Goal: Task Accomplishment & Management: Manage account settings

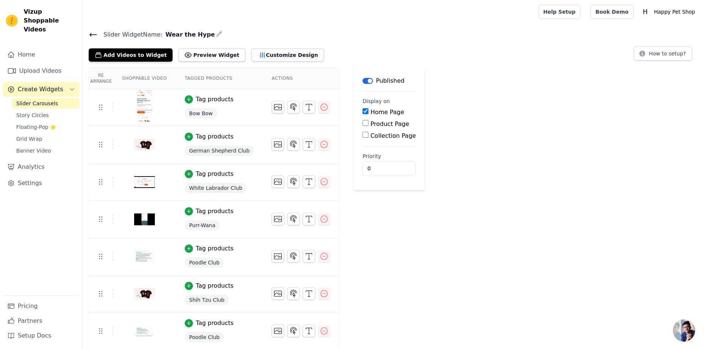
click at [253, 48] on button "Customize Design" at bounding box center [287, 54] width 73 height 13
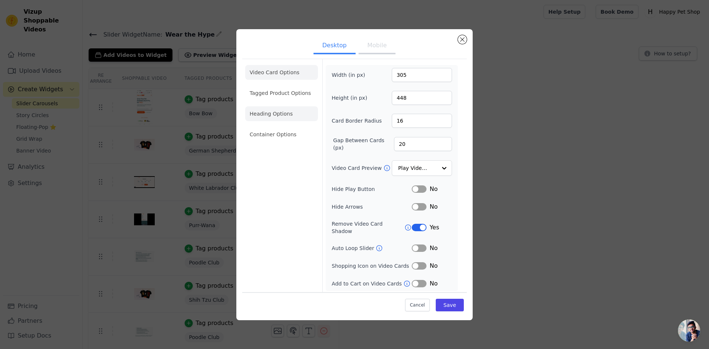
click at [276, 118] on li "Heading Options" at bounding box center [281, 113] width 73 height 15
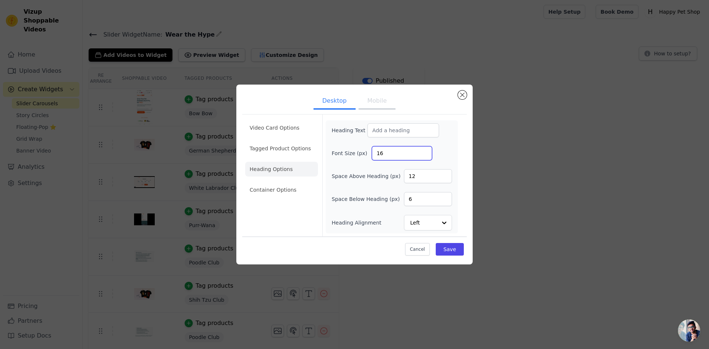
click at [400, 160] on input "16" at bounding box center [402, 153] width 60 height 14
type input "20"
click at [426, 181] on input "12" at bounding box center [428, 176] width 48 height 14
type input "12"
click at [419, 202] on input "6" at bounding box center [428, 199] width 48 height 14
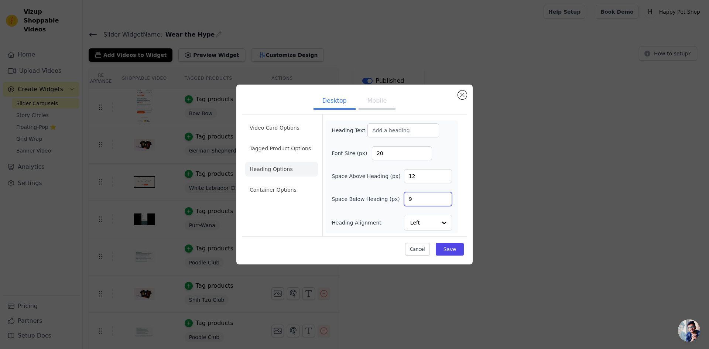
type input "10"
click at [452, 251] on button "Save" at bounding box center [450, 249] width 28 height 13
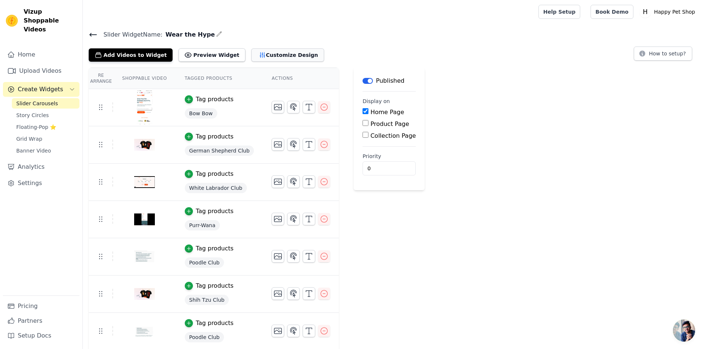
click at [269, 55] on button "Customize Design" at bounding box center [287, 54] width 73 height 13
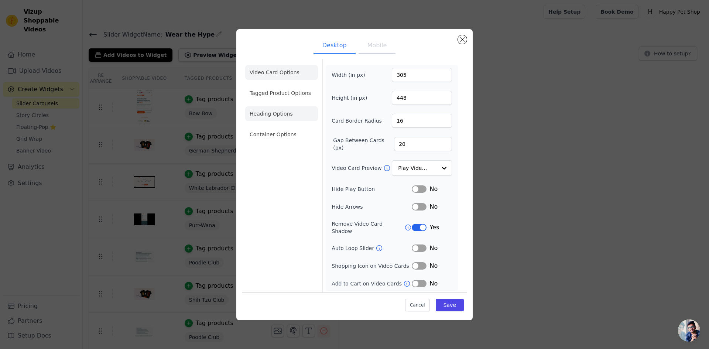
click at [281, 115] on li "Heading Options" at bounding box center [281, 113] width 73 height 15
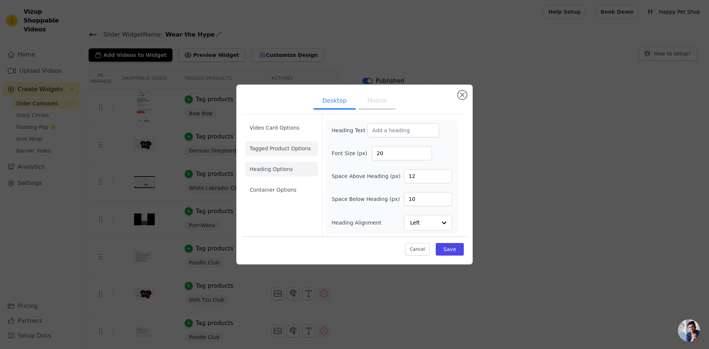
click at [286, 151] on li "Tagged Product Options" at bounding box center [281, 148] width 73 height 15
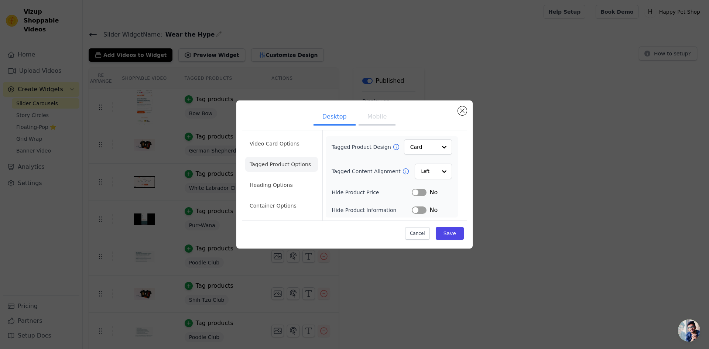
click at [403, 169] on icon at bounding box center [406, 172] width 6 height 6
click at [278, 209] on li "Container Options" at bounding box center [281, 205] width 73 height 15
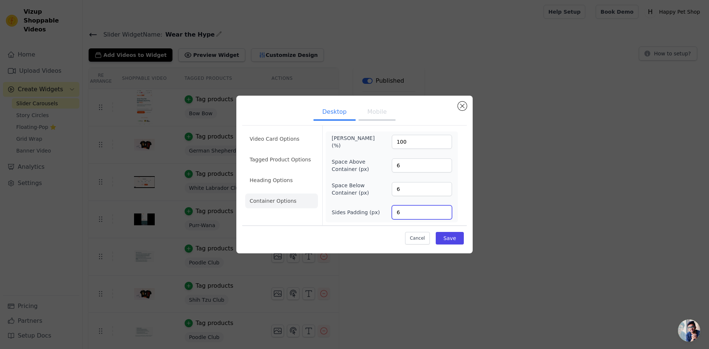
click at [404, 211] on input "6" at bounding box center [422, 212] width 60 height 14
click at [412, 166] on input "6" at bounding box center [422, 165] width 60 height 14
type input "12"
click at [448, 233] on button "Save" at bounding box center [450, 238] width 28 height 13
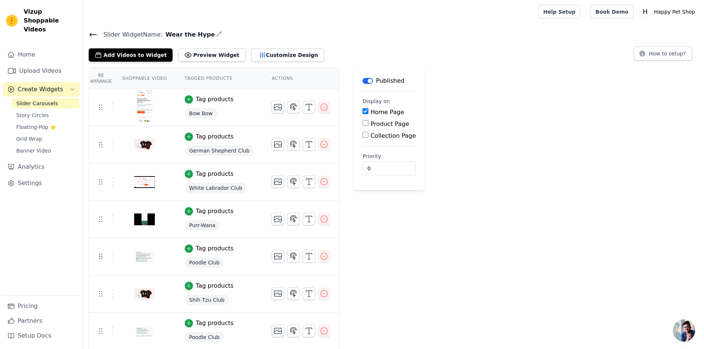
click at [256, 45] on div "Add Videos to Widget Preview Widget Customize Design" at bounding box center [209, 53] width 241 height 16
click at [258, 57] on button "Customize Design" at bounding box center [287, 54] width 73 height 13
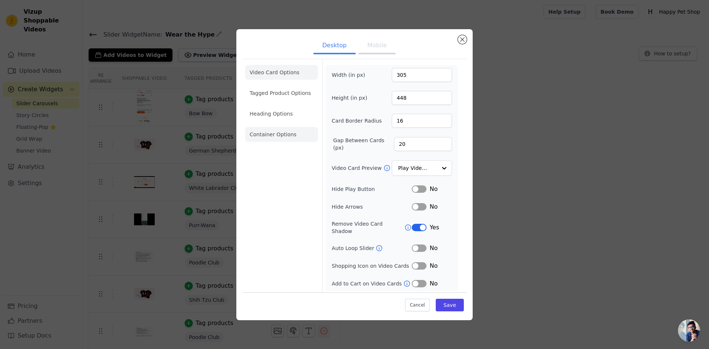
click at [277, 140] on li "Container Options" at bounding box center [281, 134] width 73 height 15
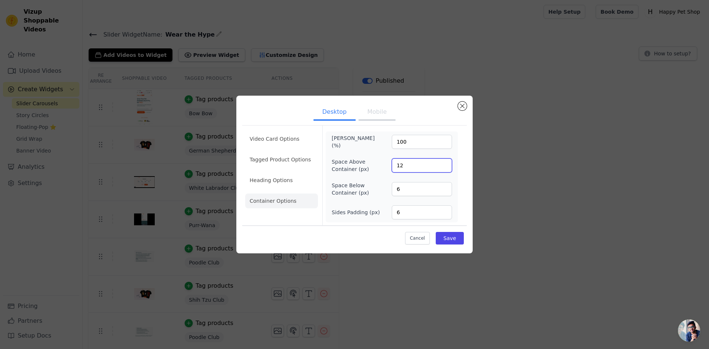
click at [410, 168] on input "12" at bounding box center [422, 165] width 60 height 14
type input "0"
click at [403, 195] on input "6" at bounding box center [422, 189] width 60 height 14
type input "0"
click at [407, 219] on div "Max Width (%) 100 Space Above Container (px) 0 Space Below Container (px) 0 Sid…" at bounding box center [392, 177] width 132 height 91
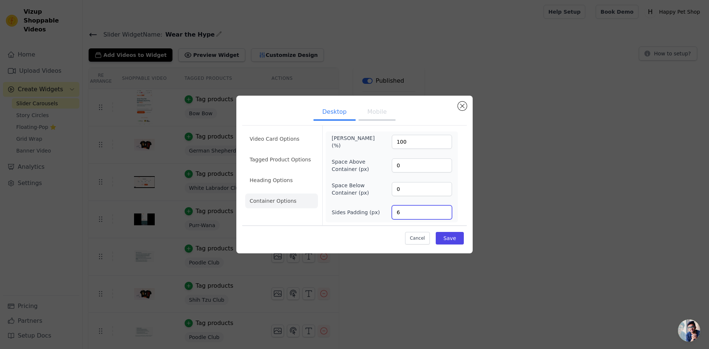
click at [406, 214] on input "6" at bounding box center [422, 212] width 60 height 14
type input "0"
click at [444, 236] on button "Save" at bounding box center [450, 238] width 28 height 13
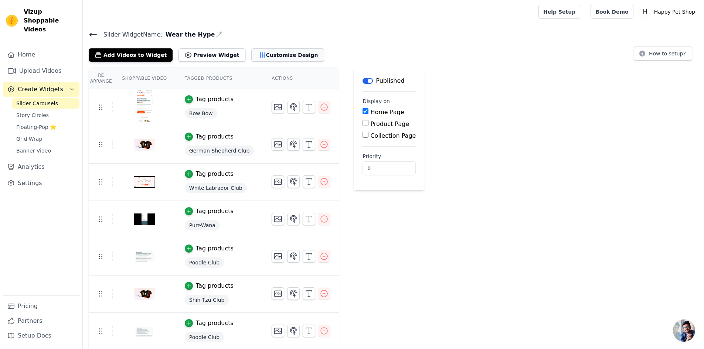
click at [270, 57] on button "Customize Design" at bounding box center [287, 54] width 73 height 13
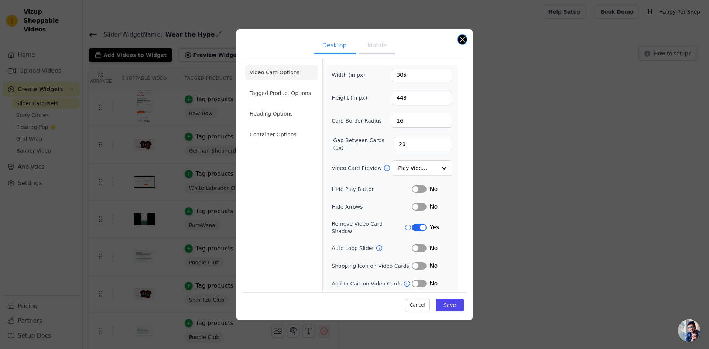
click at [463, 40] on button "Close modal" at bounding box center [462, 39] width 9 height 9
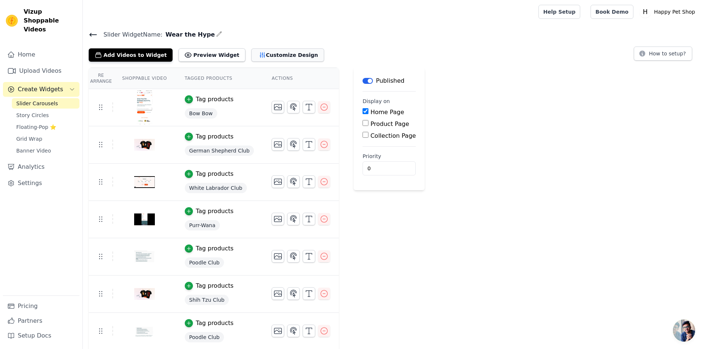
click at [259, 57] on icon "button" at bounding box center [262, 54] width 7 height 7
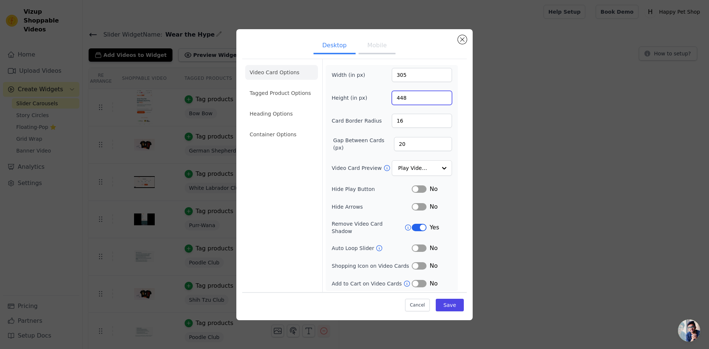
click at [402, 101] on input "448" at bounding box center [422, 98] width 60 height 14
type input "557"
click at [455, 303] on button "Save" at bounding box center [450, 305] width 28 height 13
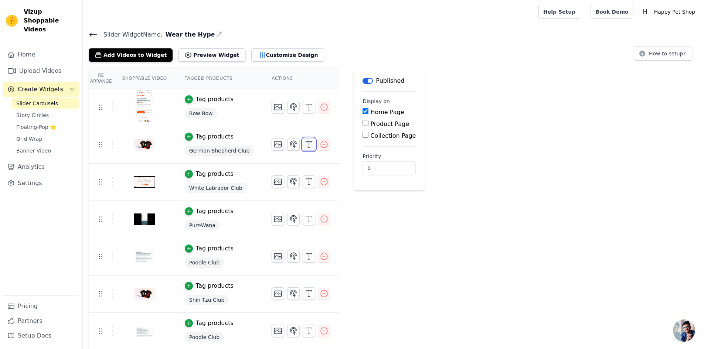
click at [304, 147] on button "button" at bounding box center [309, 144] width 13 height 13
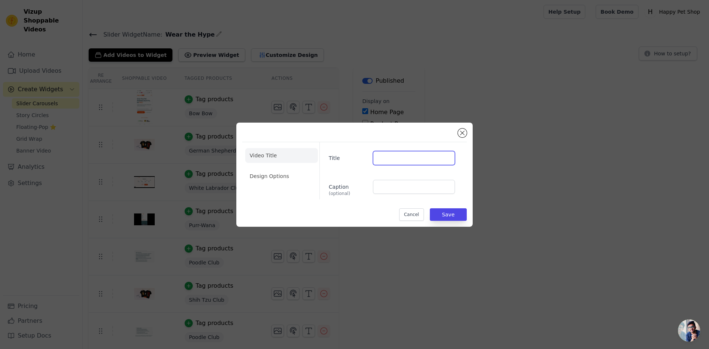
click at [428, 160] on input "Title" at bounding box center [414, 158] width 82 height 14
click at [393, 186] on input "Caption (optional)" at bounding box center [414, 187] width 82 height 14
paste input "Oversize T-shirts"
type input "Oversize T-shirts"
click at [448, 218] on button "Save" at bounding box center [448, 214] width 37 height 13
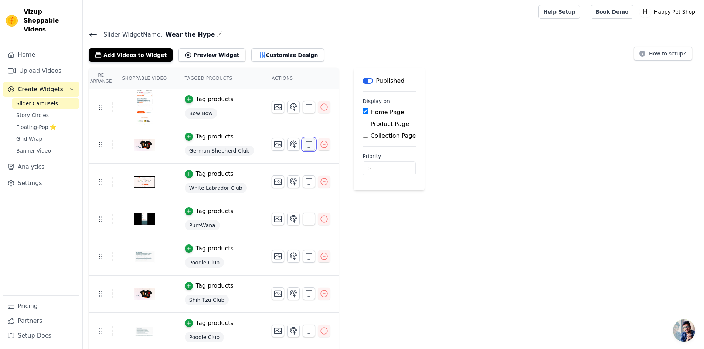
click at [304, 148] on icon "button" at bounding box center [308, 144] width 9 height 9
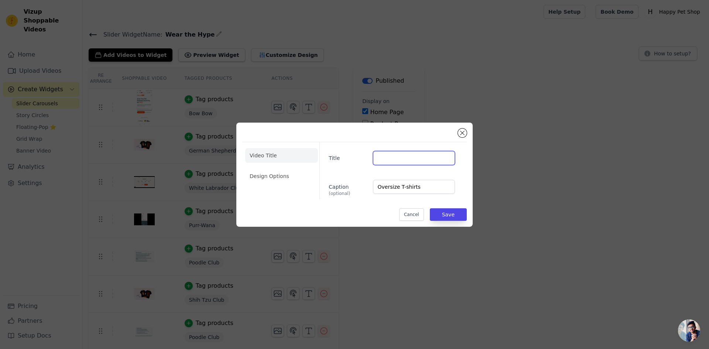
click at [433, 158] on input "Title" at bounding box center [414, 158] width 82 height 14
paste input "Oversize T-shirts"
type input "Oversize T-shirts"
click at [459, 214] on button "Save" at bounding box center [448, 214] width 37 height 13
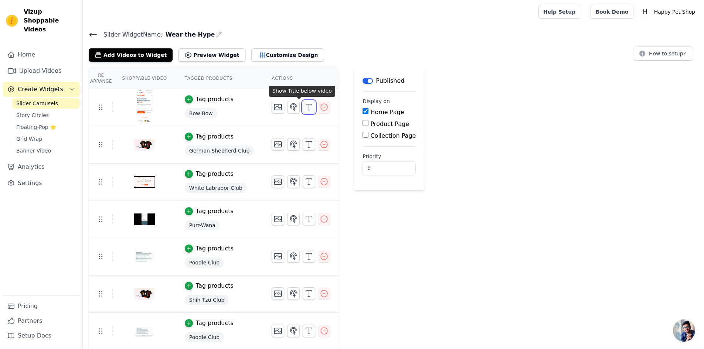
click at [306, 104] on polyline "button" at bounding box center [309, 104] width 6 height 1
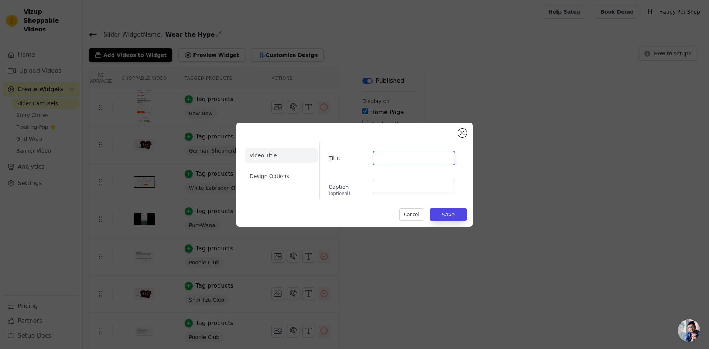
click at [407, 152] on input "Title" at bounding box center [414, 158] width 82 height 14
drag, startPoint x: 358, startPoint y: 103, endPoint x: 354, endPoint y: 106, distance: 4.7
click at [357, 103] on div "Video Title Design Options Title Caption (optional) Cancel Save" at bounding box center [354, 174] width 709 height 349
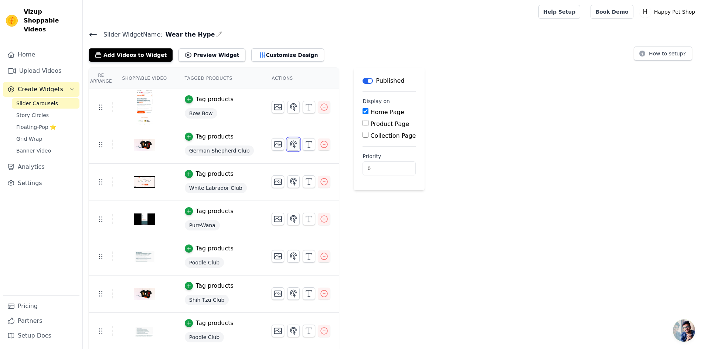
click at [289, 141] on icon "button" at bounding box center [293, 144] width 9 height 9
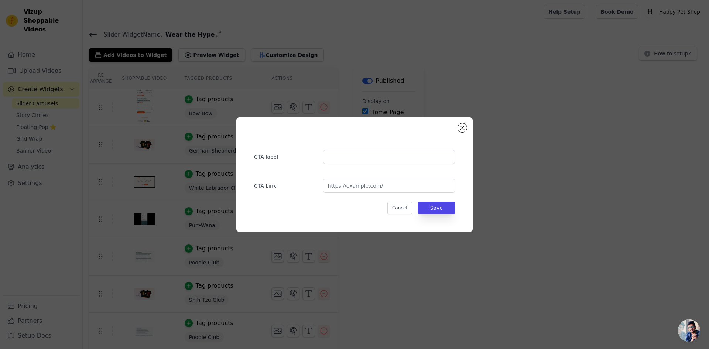
click at [287, 141] on div "CTA label CTA Link Cancel Save" at bounding box center [354, 174] width 213 height 91
click at [294, 119] on div "CTA label CTA Link Cancel Save" at bounding box center [354, 174] width 236 height 115
click at [307, 106] on div "CTA label CTA Link Cancel Save" at bounding box center [355, 175] width 686 height 138
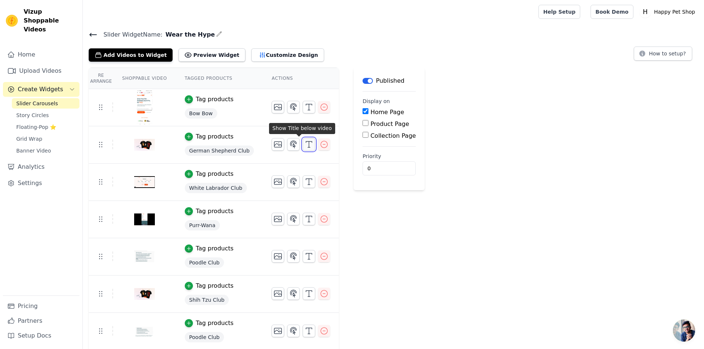
click at [304, 143] on icon "button" at bounding box center [308, 144] width 9 height 9
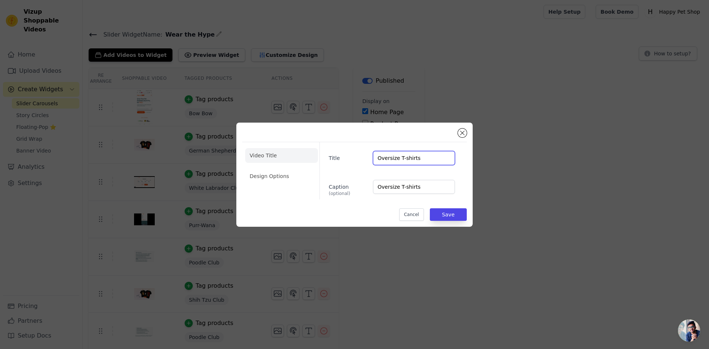
click at [436, 160] on input "Oversize T-shirts" at bounding box center [414, 158] width 82 height 14
click at [430, 215] on div "Cancel Save" at bounding box center [354, 214] width 225 height 13
click at [437, 215] on button "Save" at bounding box center [448, 214] width 37 height 13
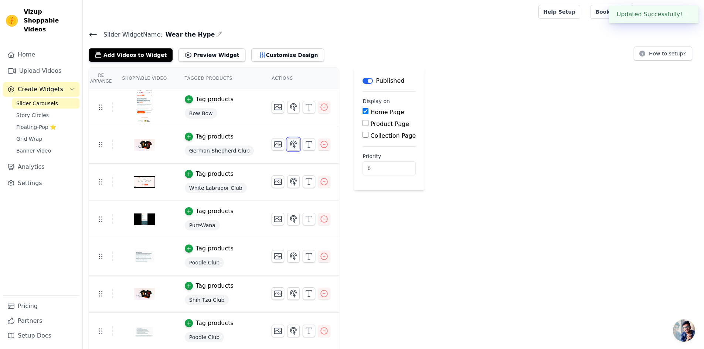
click at [290, 144] on icon "button" at bounding box center [293, 144] width 6 height 7
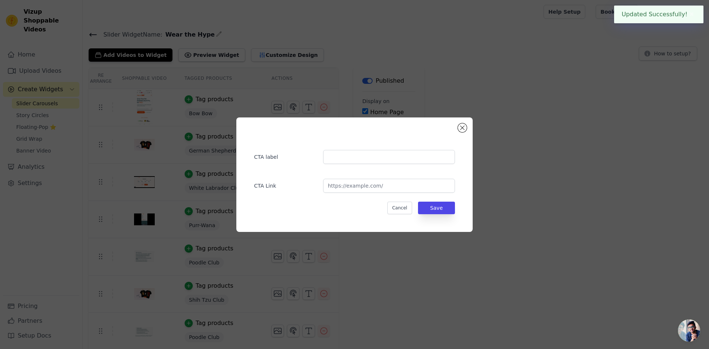
click at [476, 96] on div "CTA label CTA Link Cancel Save" at bounding box center [354, 174] width 709 height 349
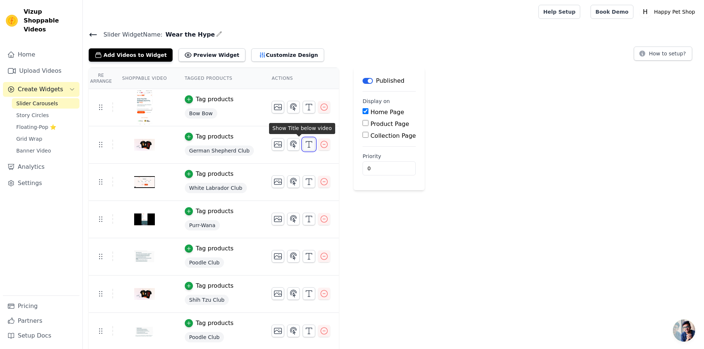
click at [303, 144] on button "button" at bounding box center [309, 144] width 13 height 13
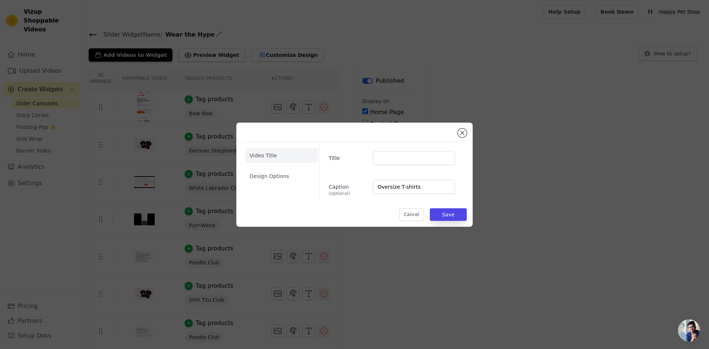
click at [393, 178] on div "Title Caption (optional) Oversize T-shirts" at bounding box center [390, 170] width 141 height 57
click at [396, 190] on input "Oversize T-shirts" at bounding box center [414, 187] width 82 height 14
click at [458, 229] on div "Video Title Design Options Title Caption (optional) Cancel Save" at bounding box center [355, 175] width 686 height 128
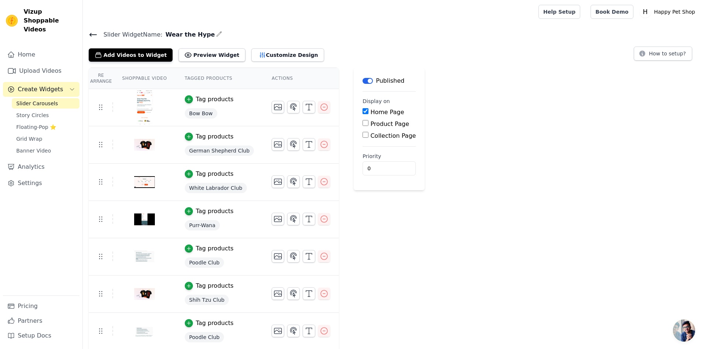
click at [441, 218] on div "Re Arrange Shoppable Video Tagged Products Actions Tag products Bow Bow Tag pro…" at bounding box center [393, 246] width 621 height 356
click at [304, 144] on icon "button" at bounding box center [308, 144] width 9 height 9
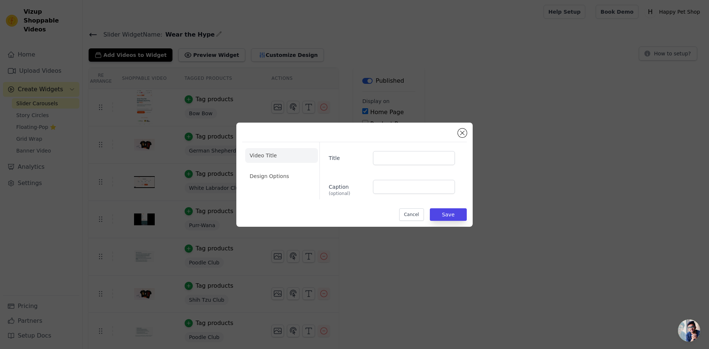
click at [210, 175] on div "Video Title Design Options Title Caption (optional) Cancel Save" at bounding box center [355, 175] width 686 height 128
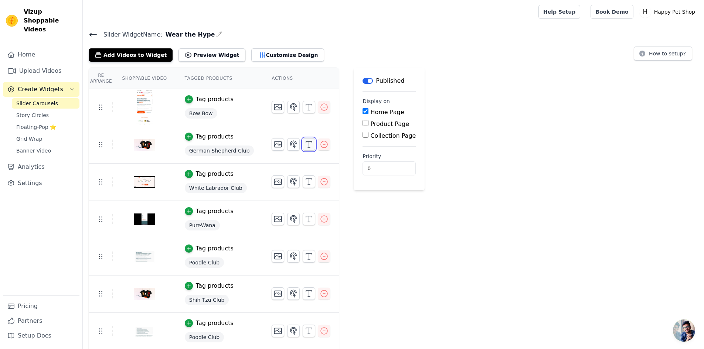
click at [303, 148] on button "button" at bounding box center [309, 144] width 13 height 13
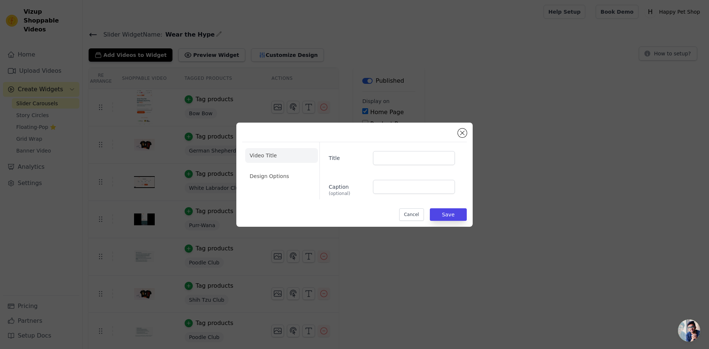
click at [353, 225] on div "Video Title Design Options Title Caption (optional) Cancel Save" at bounding box center [354, 175] width 236 height 104
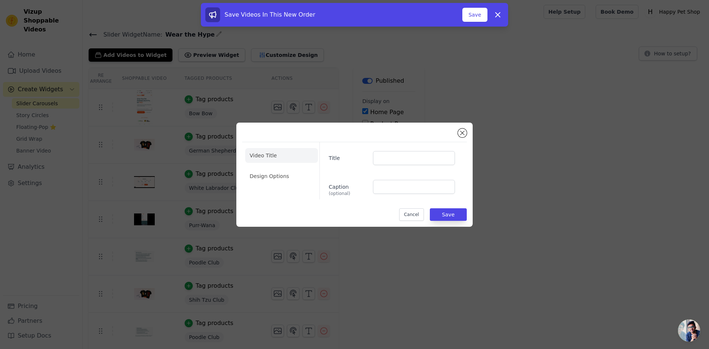
click at [206, 240] on div "Video Title Design Options Title Caption (optional) Cancel Save" at bounding box center [354, 174] width 709 height 349
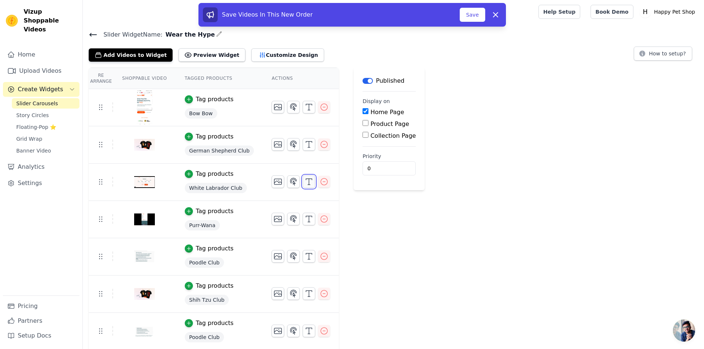
click at [303, 187] on button "button" at bounding box center [309, 181] width 13 height 13
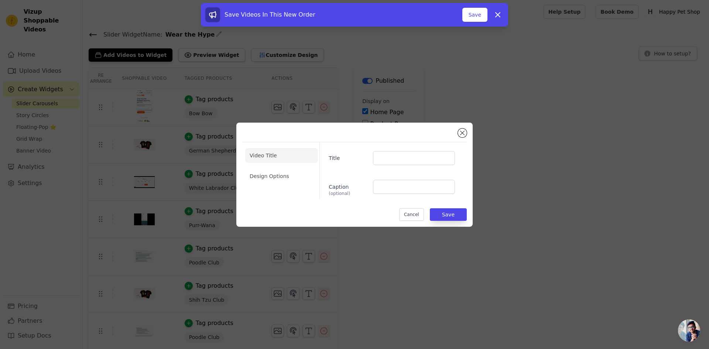
click at [356, 237] on div "Video Title Design Options Title Caption (optional) Cancel Save" at bounding box center [355, 175] width 686 height 128
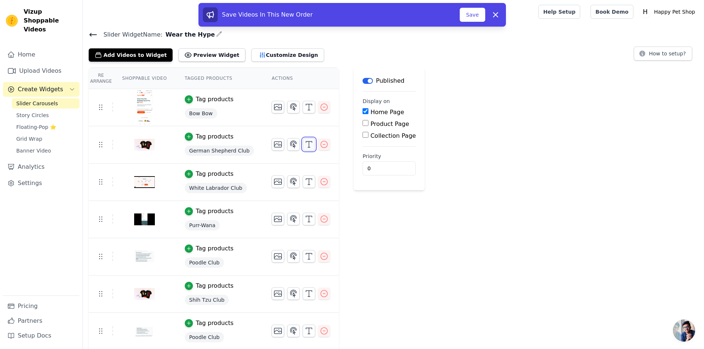
click at [304, 146] on icon "button" at bounding box center [308, 144] width 9 height 9
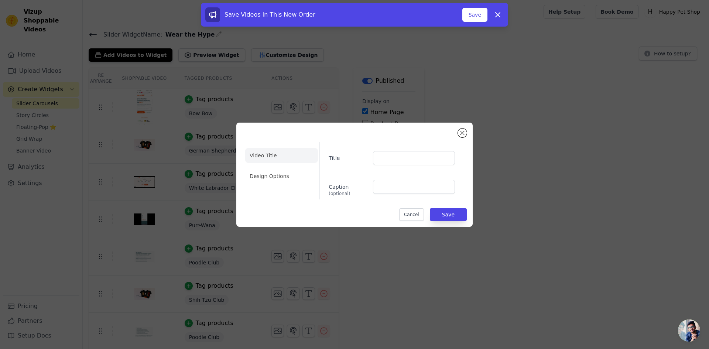
click at [391, 278] on div "Video Title Design Options Title Caption (optional) Cancel Save" at bounding box center [354, 174] width 709 height 349
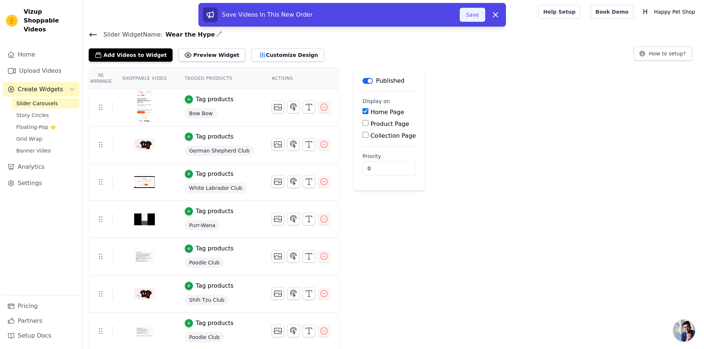
click at [477, 11] on button "Save" at bounding box center [472, 15] width 25 height 14
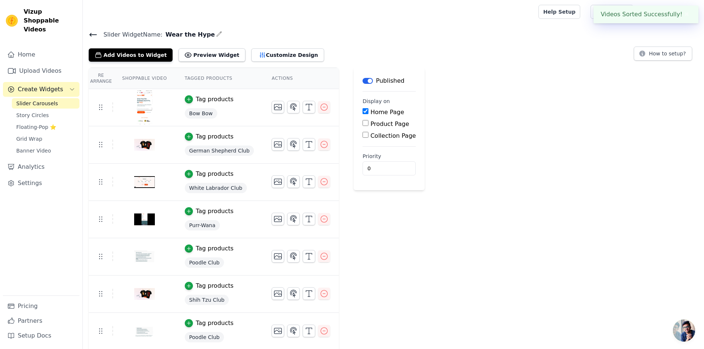
click at [297, 135] on td at bounding box center [301, 141] width 76 height 30
click at [303, 148] on button "button" at bounding box center [309, 144] width 13 height 13
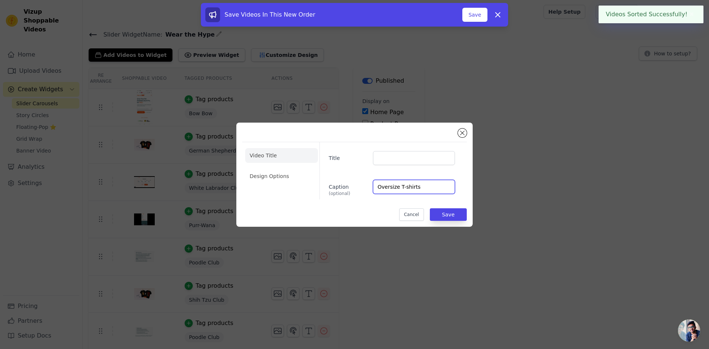
click at [423, 188] on input "Oversize T-shirts" at bounding box center [414, 187] width 82 height 14
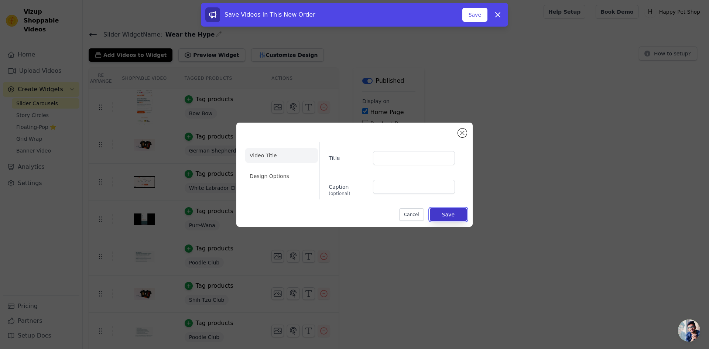
click at [446, 214] on button "Save" at bounding box center [448, 214] width 37 height 13
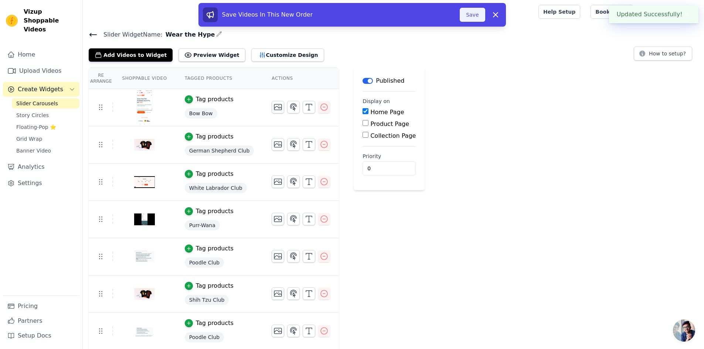
click at [472, 14] on button "Save" at bounding box center [472, 15] width 25 height 14
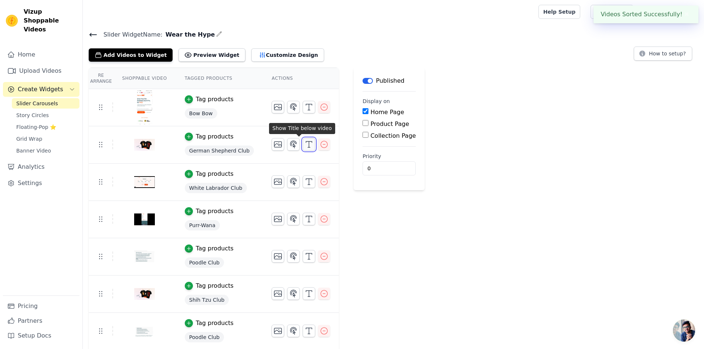
click at [304, 143] on icon "button" at bounding box center [308, 144] width 9 height 9
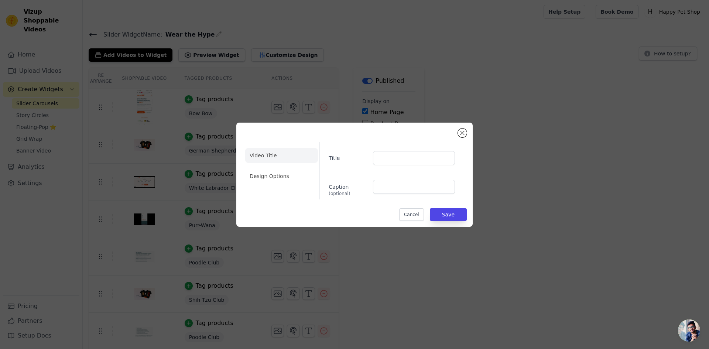
click at [403, 266] on div "Video Title Design Options Title Caption (optional) Cancel Save" at bounding box center [354, 174] width 709 height 349
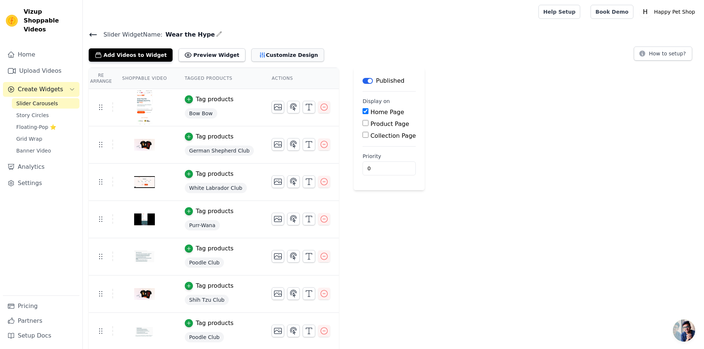
click at [257, 55] on button "Customize Design" at bounding box center [287, 54] width 73 height 13
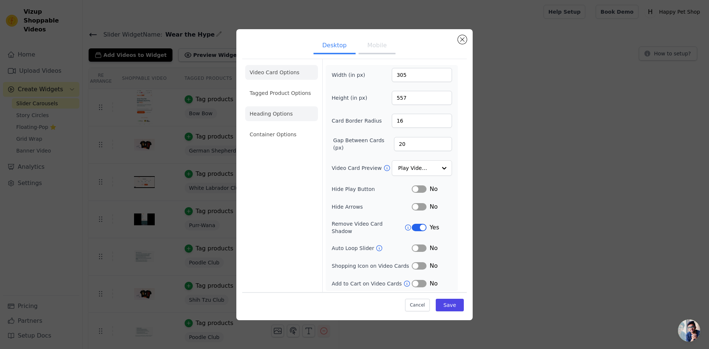
click at [267, 121] on li "Heading Options" at bounding box center [281, 113] width 73 height 15
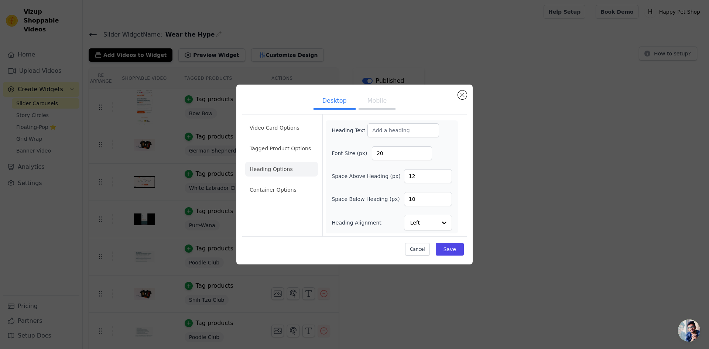
click at [376, 103] on button "Mobile" at bounding box center [377, 101] width 37 height 16
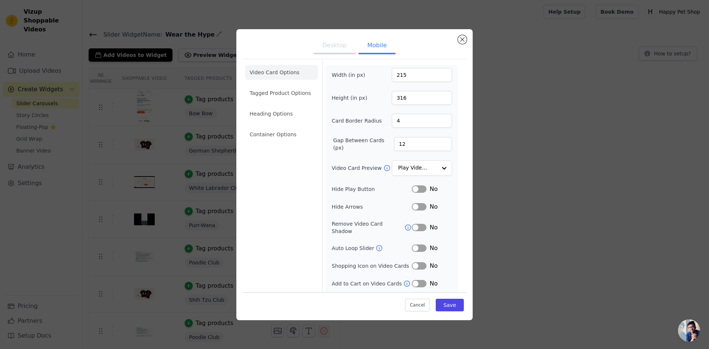
click at [331, 47] on button "Desktop" at bounding box center [335, 46] width 42 height 16
click at [378, 49] on button "Mobile" at bounding box center [377, 46] width 37 height 16
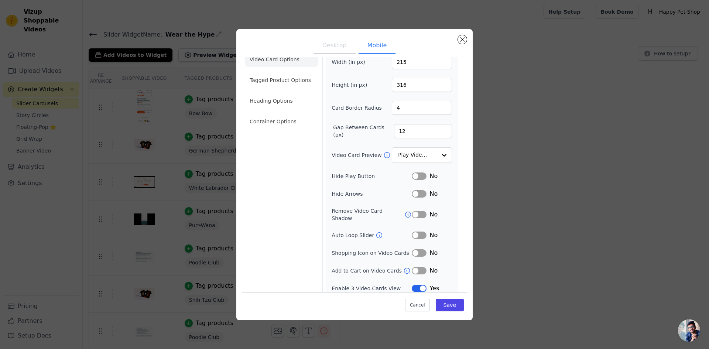
click at [324, 46] on button "Desktop" at bounding box center [335, 46] width 42 height 16
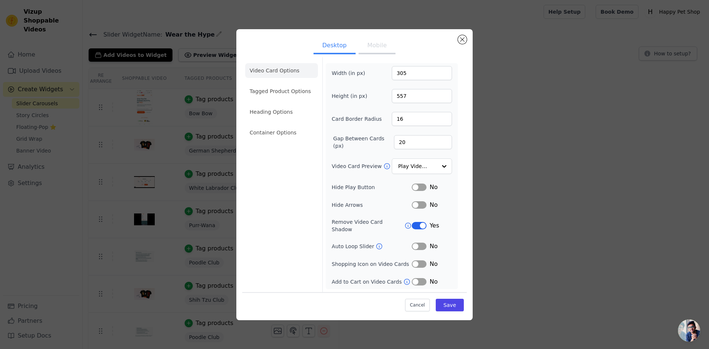
scroll to position [0, 0]
click at [366, 45] on button "Mobile" at bounding box center [377, 46] width 37 height 16
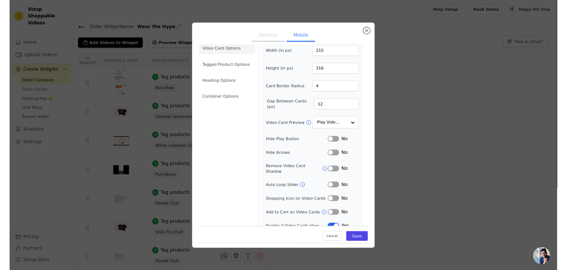
scroll to position [13, 0]
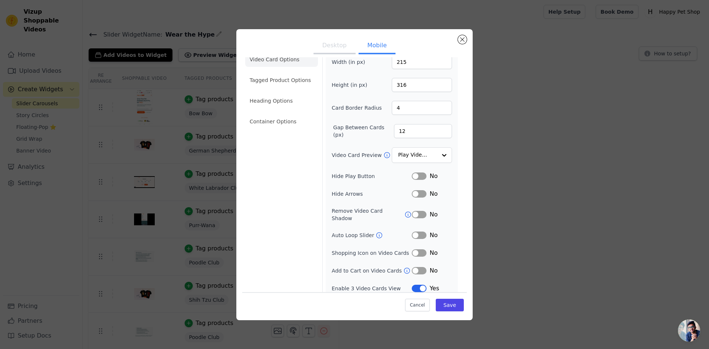
click at [418, 285] on button "Label" at bounding box center [419, 288] width 15 height 7
click at [451, 308] on button "Save" at bounding box center [450, 305] width 28 height 13
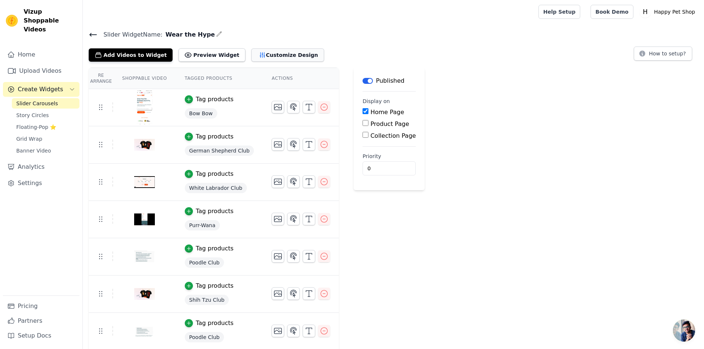
click at [253, 55] on button "Customize Design" at bounding box center [287, 54] width 73 height 13
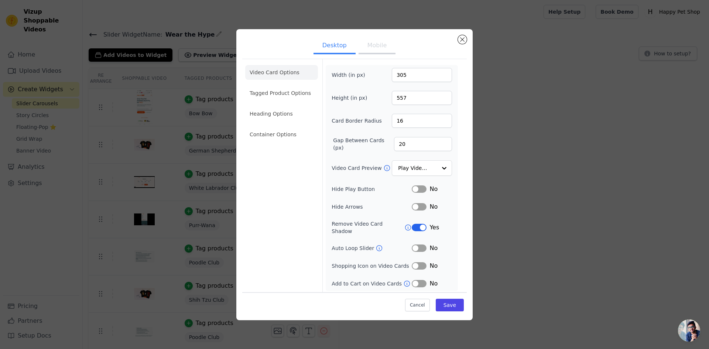
click at [383, 48] on button "Mobile" at bounding box center [377, 46] width 37 height 16
click at [337, 49] on button "Desktop" at bounding box center [335, 46] width 42 height 16
click at [367, 46] on button "Mobile" at bounding box center [377, 46] width 37 height 16
click at [414, 224] on button "Label" at bounding box center [419, 227] width 15 height 7
click at [453, 309] on button "Save" at bounding box center [450, 305] width 28 height 13
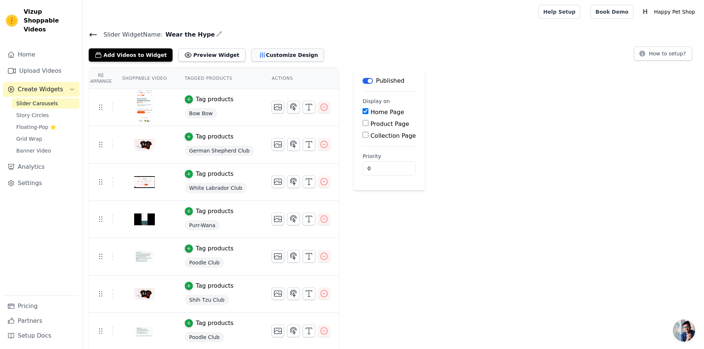
click at [267, 58] on button "Customize Design" at bounding box center [287, 54] width 73 height 13
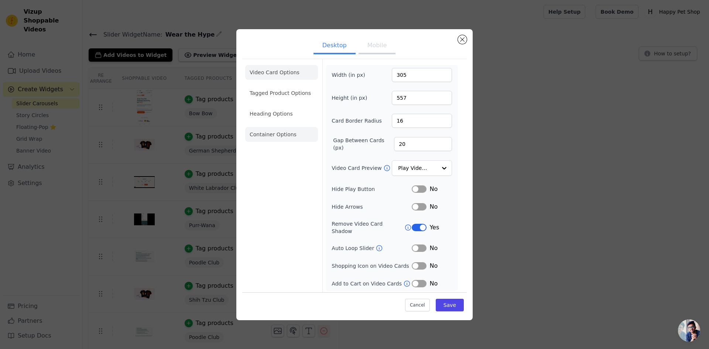
click at [273, 136] on li "Container Options" at bounding box center [281, 134] width 73 height 15
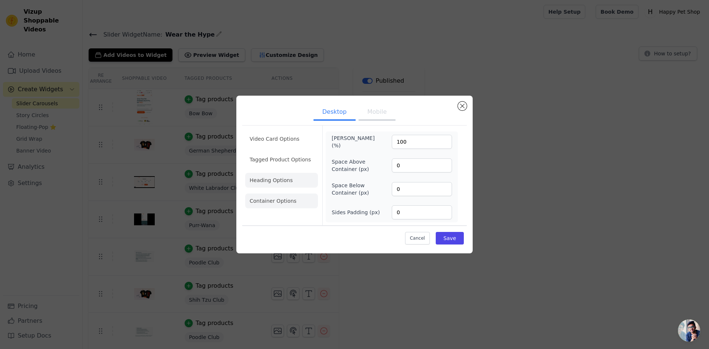
click at [276, 182] on li "Heading Options" at bounding box center [281, 180] width 73 height 15
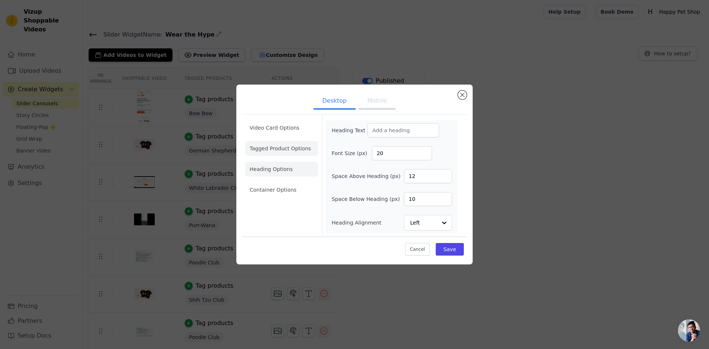
click at [276, 153] on li "Tagged Product Options" at bounding box center [281, 148] width 73 height 15
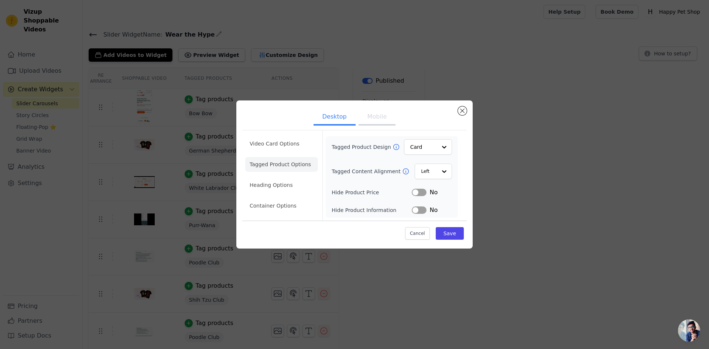
click at [528, 144] on div "Desktop Mobile Video Card Options Tagged Product Options Heading Options Contai…" at bounding box center [355, 175] width 686 height 172
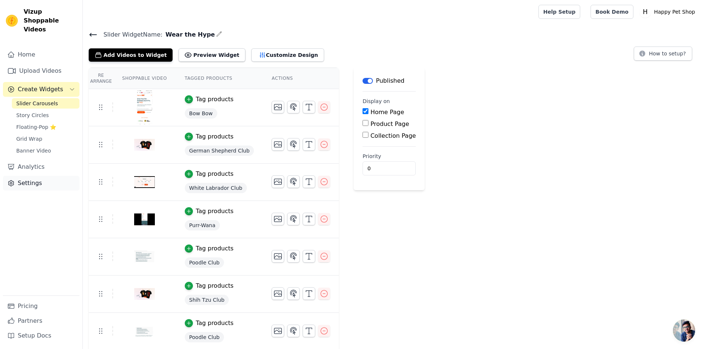
click at [40, 177] on link "Settings" at bounding box center [41, 183] width 76 height 15
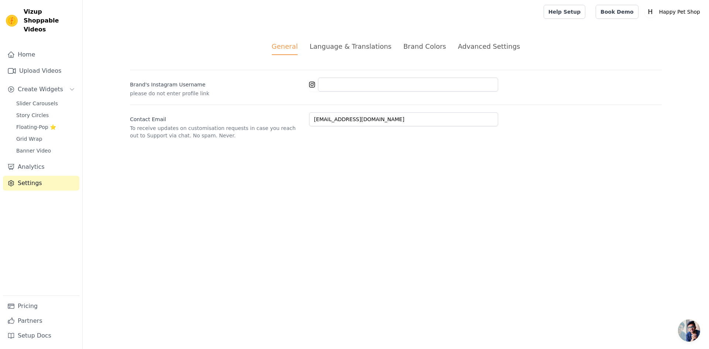
click at [349, 43] on div "Language & Translations" at bounding box center [351, 46] width 82 height 10
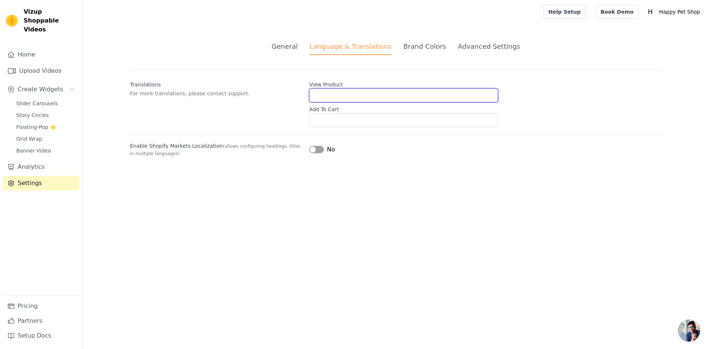
click at [379, 98] on input "View Product" at bounding box center [403, 95] width 189 height 14
click at [378, 85] on label "View Product" at bounding box center [403, 83] width 189 height 10
click at [378, 88] on input "View Product" at bounding box center [403, 95] width 189 height 14
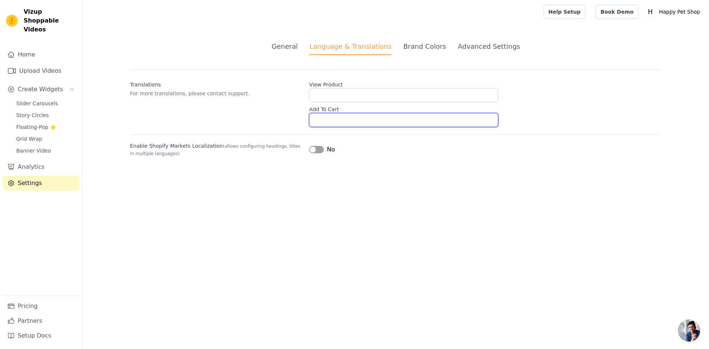
click at [335, 126] on input "Add To Cart" at bounding box center [403, 120] width 189 height 14
click at [365, 175] on html "Vizup Shoppable Videos Home Upload Videos Create Widgets Slider Carousels Story…" at bounding box center [354, 87] width 709 height 175
click at [414, 52] on li "Brand Colors" at bounding box center [424, 48] width 43 height 14
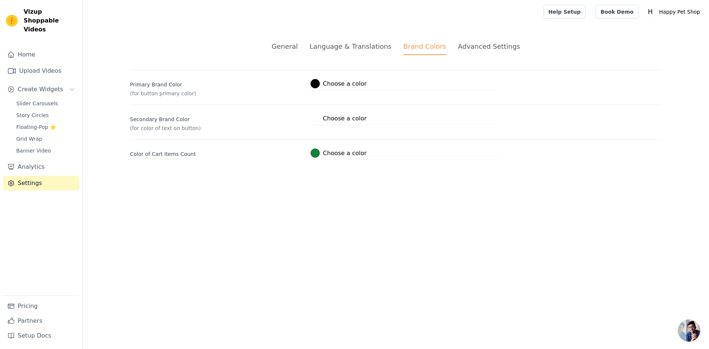
click at [335, 121] on label "#ffffff Choose a color" at bounding box center [339, 118] width 56 height 9
click at [284, 127] on p "(for color of text on button)" at bounding box center [216, 127] width 173 height 7
click at [477, 51] on div "Advanced Settings" at bounding box center [489, 46] width 62 height 10
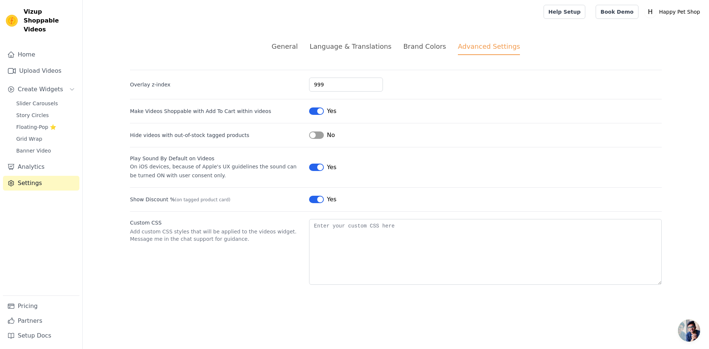
click at [320, 168] on button "Label" at bounding box center [316, 167] width 15 height 7
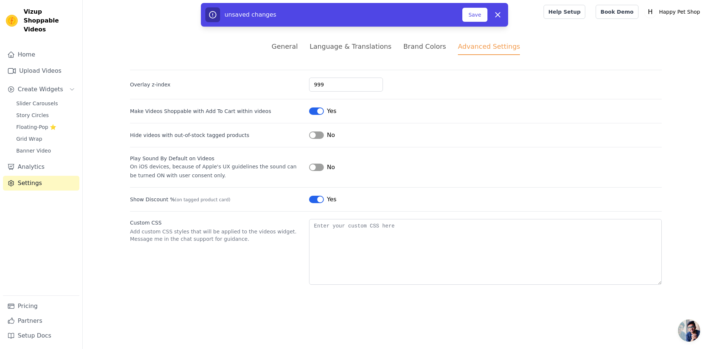
click at [320, 168] on button "Label" at bounding box center [316, 167] width 15 height 7
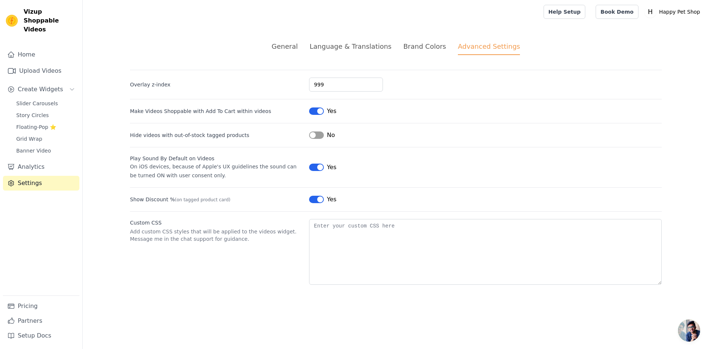
click at [323, 201] on button "Label" at bounding box center [316, 199] width 15 height 7
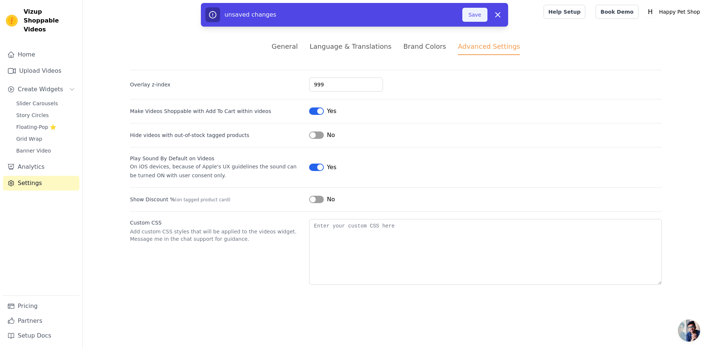
click at [477, 14] on button "Save" at bounding box center [474, 15] width 25 height 14
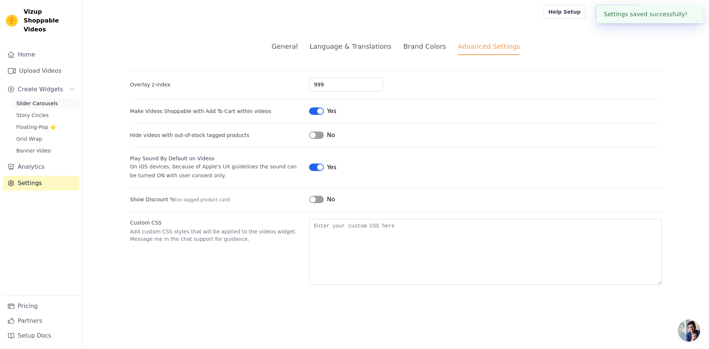
click at [42, 100] on span "Slider Carousels" at bounding box center [37, 103] width 42 height 7
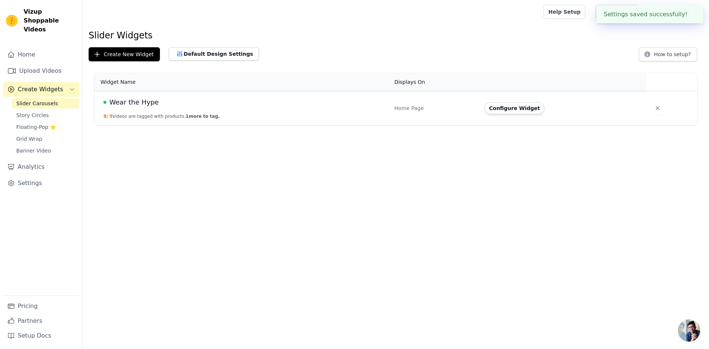
click at [149, 103] on span "Wear the Hype" at bounding box center [133, 102] width 49 height 10
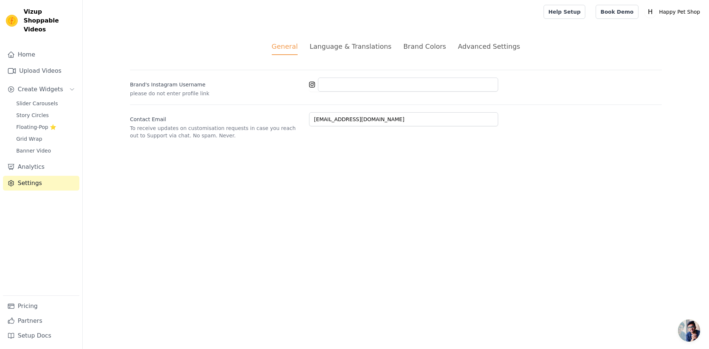
click at [484, 46] on div "Advanced Settings" at bounding box center [489, 46] width 62 height 10
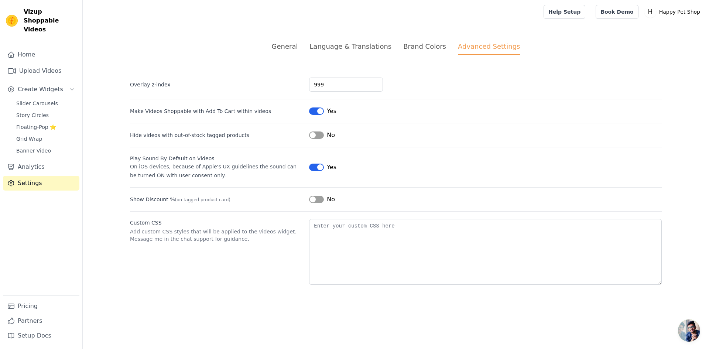
click at [319, 201] on button "Label" at bounding box center [316, 199] width 15 height 7
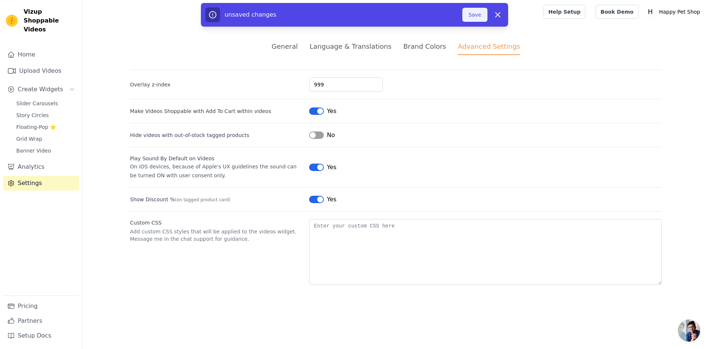
click at [479, 18] on button "Save" at bounding box center [474, 15] width 25 height 14
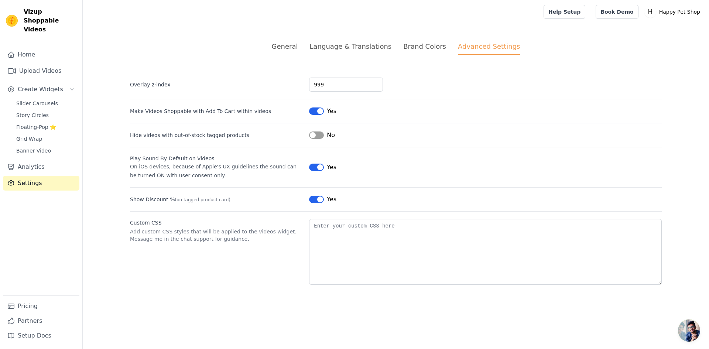
click at [318, 199] on button "Label" at bounding box center [316, 199] width 15 height 7
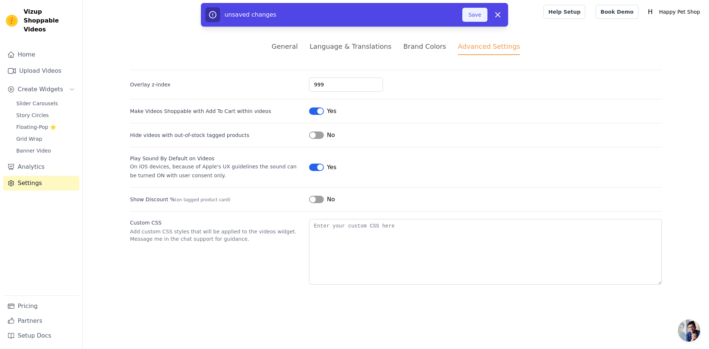
click at [468, 15] on button "Save" at bounding box center [474, 15] width 25 height 14
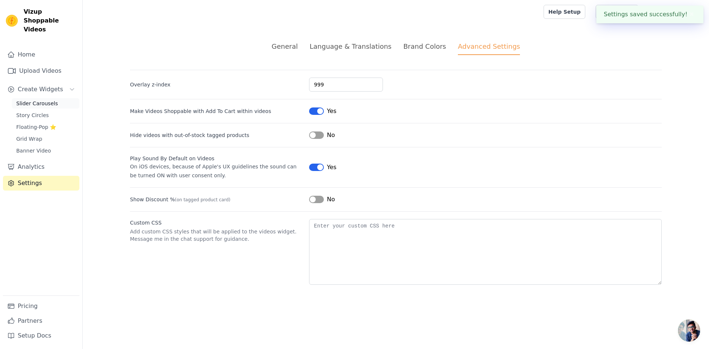
click at [27, 100] on span "Slider Carousels" at bounding box center [37, 103] width 42 height 7
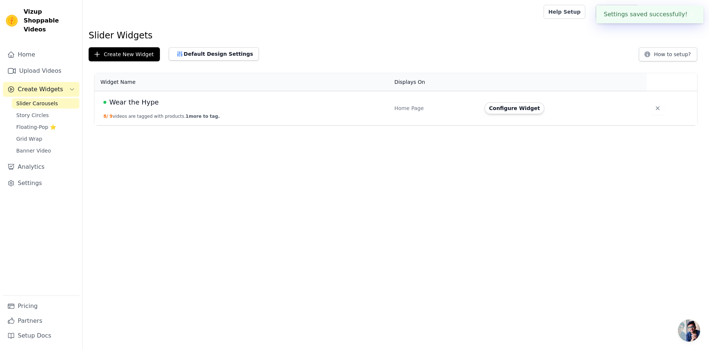
click at [361, 112] on td "Wear the Hype 8 / 9 videos are tagged with products. 1 more to tag." at bounding box center [243, 108] width 296 height 34
click at [479, 111] on td "Home Page" at bounding box center [435, 108] width 90 height 34
click at [498, 112] on button "Configure Widget" at bounding box center [515, 108] width 60 height 12
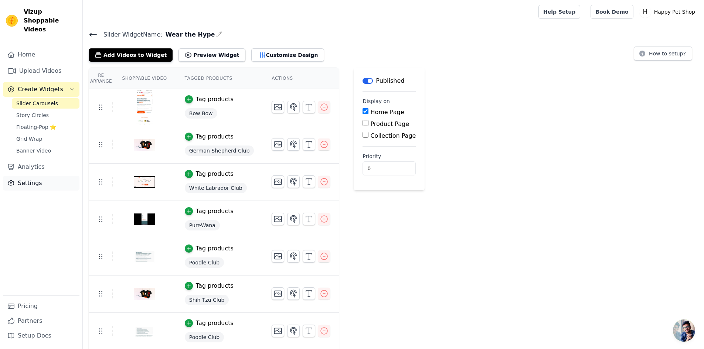
click at [27, 179] on link "Settings" at bounding box center [41, 183] width 76 height 15
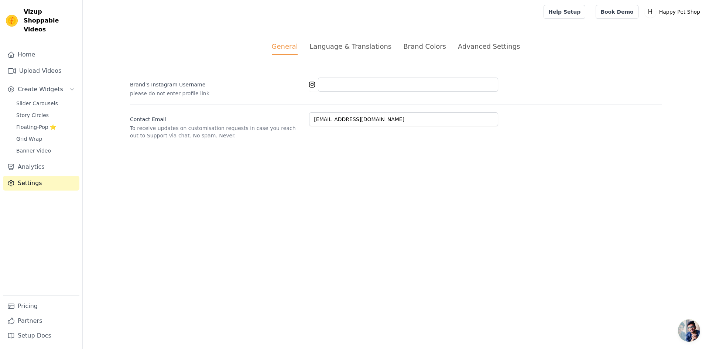
click at [491, 51] on div "Advanced Settings" at bounding box center [489, 46] width 62 height 10
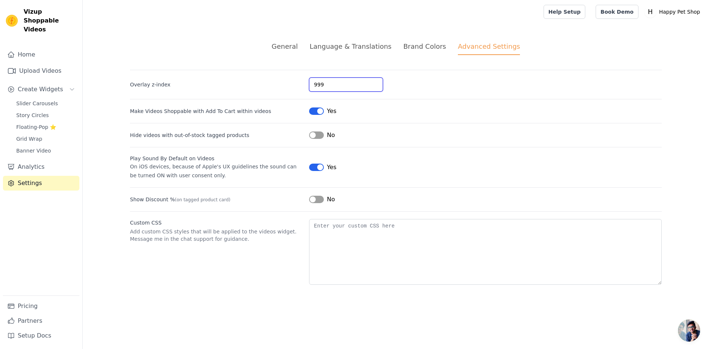
click at [323, 91] on input "999" at bounding box center [346, 85] width 74 height 14
click at [317, 87] on input "999" at bounding box center [346, 85] width 74 height 14
click at [317, 86] on input "999" at bounding box center [346, 85] width 74 height 14
paste input "9999"
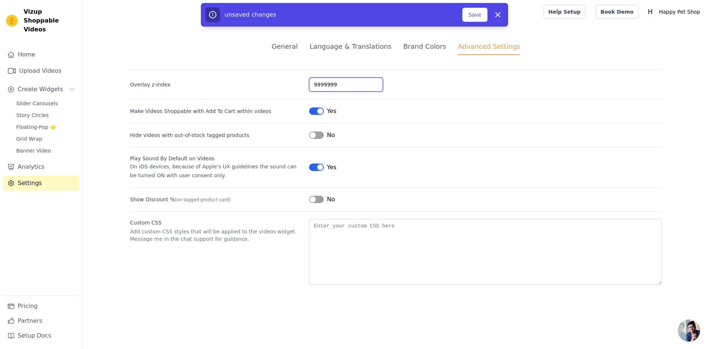
type input "9999999"
click at [411, 85] on div "9999999" at bounding box center [485, 85] width 353 height 14
click at [475, 11] on button "Save" at bounding box center [474, 15] width 25 height 14
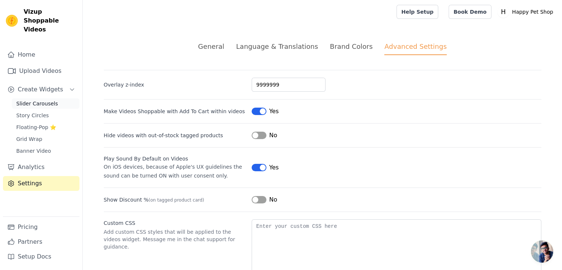
click at [19, 100] on span "Slider Carousels" at bounding box center [37, 103] width 42 height 7
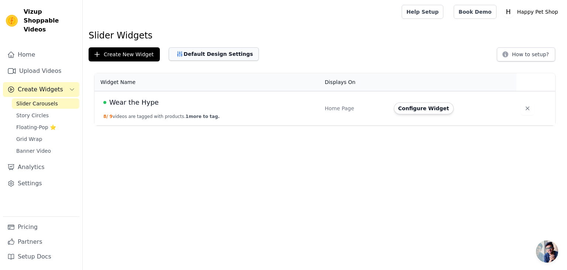
click at [208, 57] on button "Default Design Settings" at bounding box center [214, 53] width 90 height 13
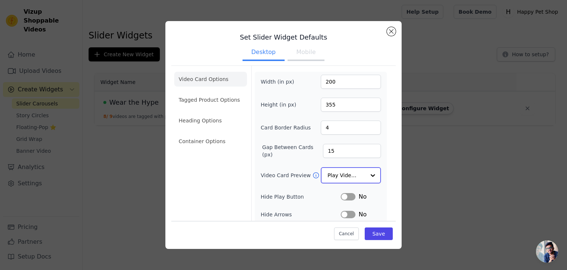
click at [345, 170] on input "Video Card Preview" at bounding box center [347, 175] width 38 height 15
click at [285, 184] on div "Width (in px) 200 Height (in px) 355 Card Border Radius 4 Gap Between Cards (px…" at bounding box center [321, 185] width 120 height 220
click at [336, 106] on input "355" at bounding box center [351, 105] width 60 height 14
click at [223, 126] on li "Heading Options" at bounding box center [210, 120] width 73 height 15
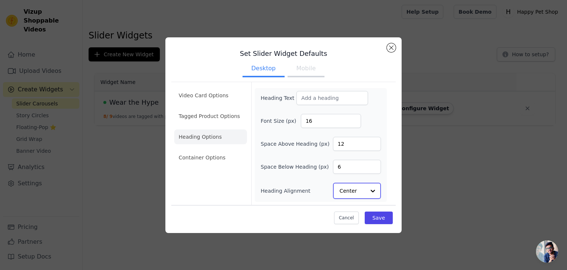
click at [345, 188] on input "Heading Alignment" at bounding box center [353, 190] width 26 height 15
click at [356, 164] on div "Left" at bounding box center [356, 158] width 46 height 16
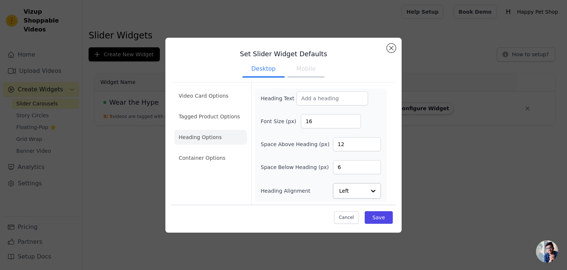
click at [226, 150] on ul "Video Card Options Tagged Product Options Heading Options Container Options" at bounding box center [210, 126] width 73 height 83
click at [214, 159] on li "Container Options" at bounding box center [210, 157] width 73 height 15
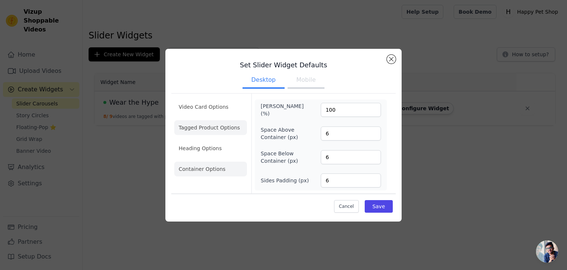
click at [219, 129] on li "Tagged Product Options" at bounding box center [210, 127] width 73 height 15
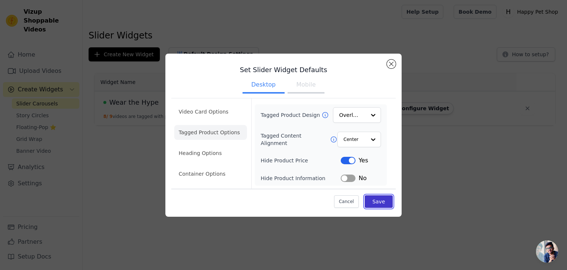
click at [376, 201] on button "Save" at bounding box center [379, 201] width 28 height 13
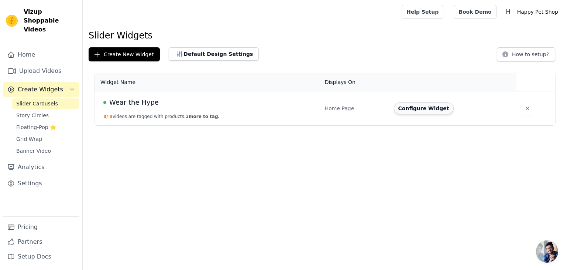
click at [423, 105] on button "Configure Widget" at bounding box center [424, 108] width 60 height 12
click at [194, 53] on button "Default Design Settings" at bounding box center [214, 53] width 90 height 13
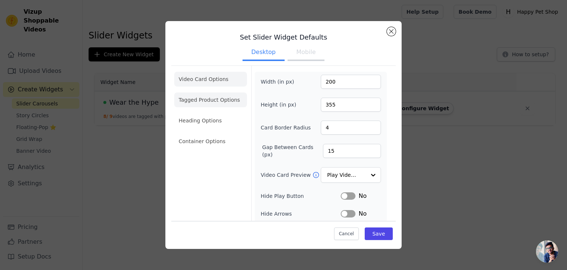
click at [203, 105] on li "Tagged Product Options" at bounding box center [210, 99] width 73 height 15
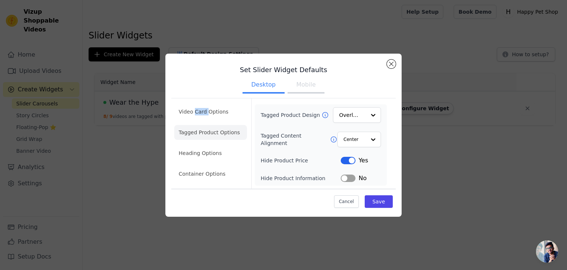
click at [203, 105] on li "Video Card Options" at bounding box center [210, 111] width 73 height 15
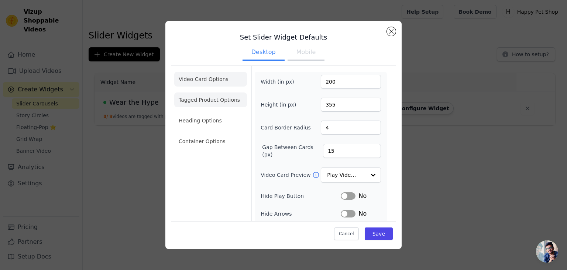
click at [188, 93] on li "Tagged Product Options" at bounding box center [210, 99] width 73 height 15
click at [227, 104] on li "Tagged Product Options" at bounding box center [210, 99] width 73 height 15
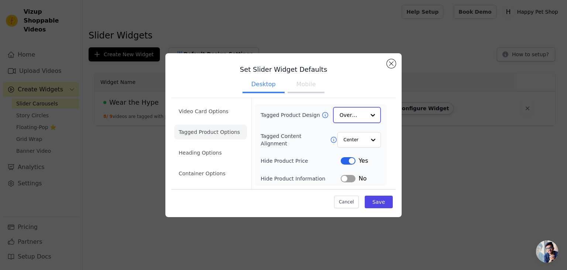
click at [347, 112] on input "Tagged Product Design" at bounding box center [353, 114] width 26 height 15
click at [351, 130] on div "Card" at bounding box center [357, 132] width 48 height 16
click at [366, 144] on div at bounding box center [373, 139] width 15 height 15
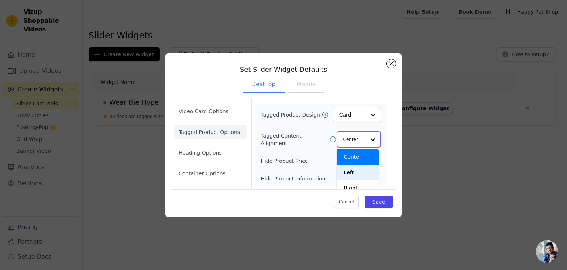
click at [351, 174] on div "Left" at bounding box center [358, 172] width 42 height 16
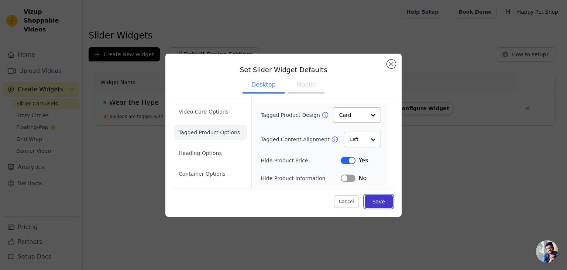
click at [377, 206] on button "Save" at bounding box center [379, 201] width 28 height 13
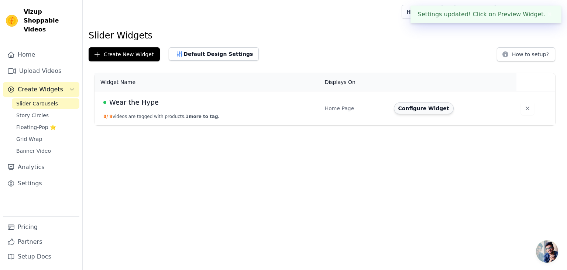
click at [431, 107] on button "Configure Widget" at bounding box center [424, 108] width 60 height 12
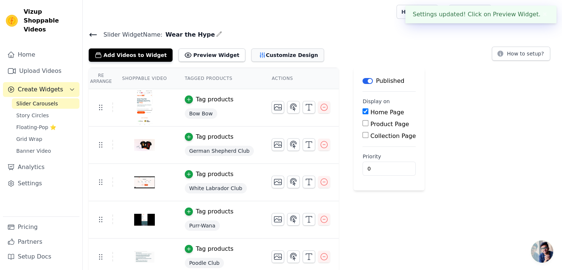
click at [259, 52] on button "Customize Design" at bounding box center [287, 54] width 73 height 13
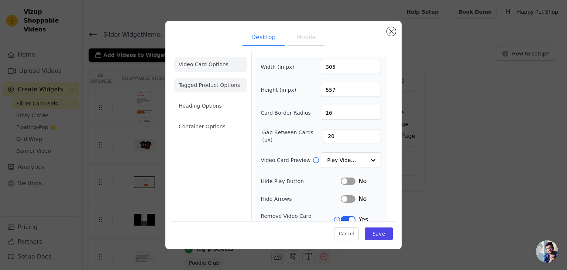
click at [206, 85] on li "Tagged Product Options" at bounding box center [210, 85] width 73 height 15
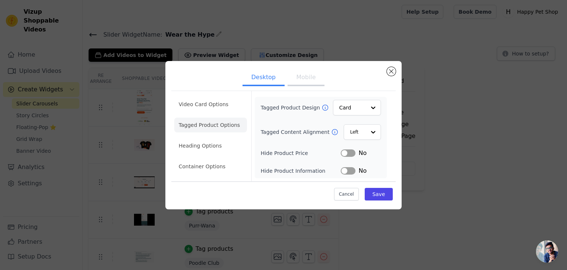
click at [315, 85] on button "Mobile" at bounding box center [306, 78] width 37 height 16
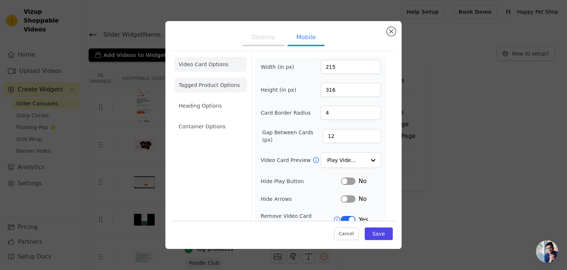
click at [191, 78] on li "Tagged Product Options" at bounding box center [210, 85] width 73 height 15
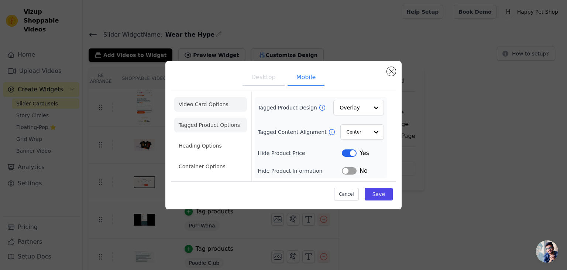
click at [192, 102] on li "Video Card Options" at bounding box center [210, 104] width 73 height 15
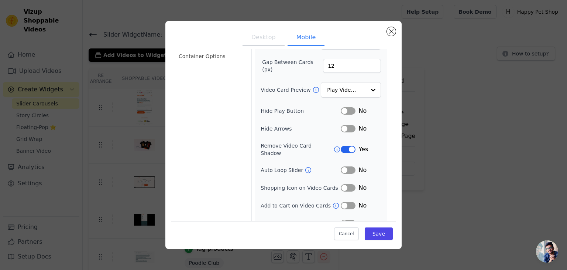
scroll to position [75, 0]
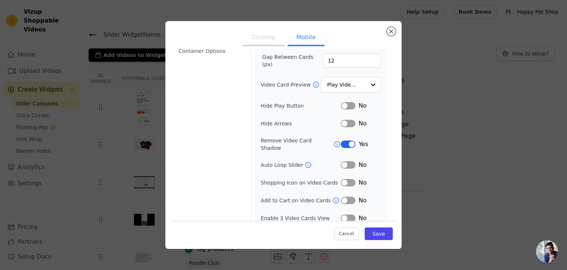
click at [346, 140] on button "Label" at bounding box center [348, 143] width 15 height 7
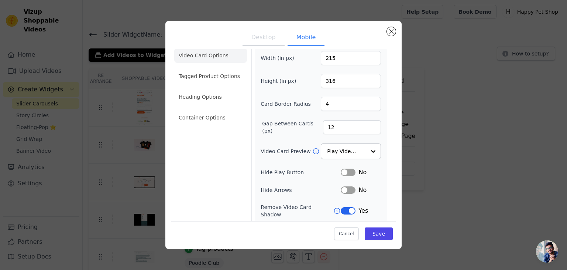
scroll to position [0, 0]
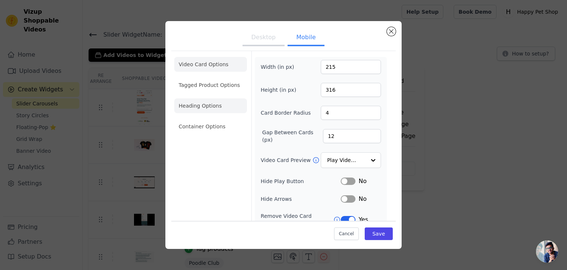
click at [218, 105] on li "Heading Options" at bounding box center [210, 105] width 73 height 15
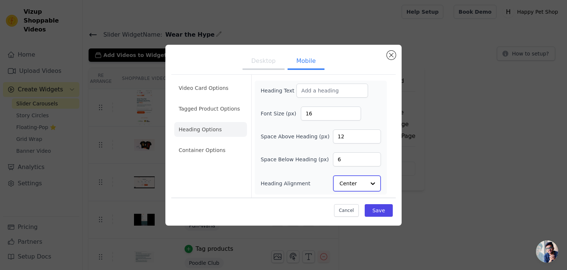
click at [359, 182] on input "Heading Alignment" at bounding box center [353, 183] width 26 height 15
click at [355, 154] on div "Left" at bounding box center [356, 150] width 46 height 16
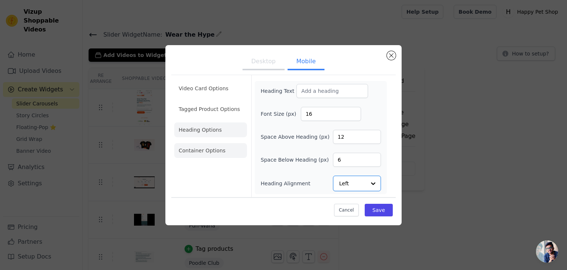
click at [217, 148] on li "Container Options" at bounding box center [210, 150] width 73 height 15
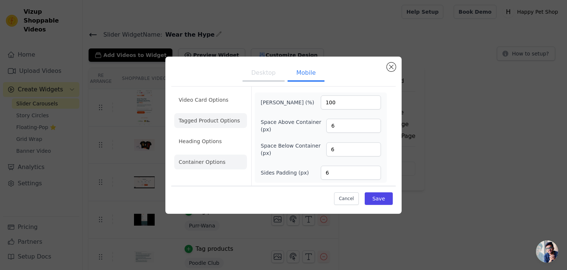
click at [212, 119] on li "Tagged Product Options" at bounding box center [210, 120] width 73 height 15
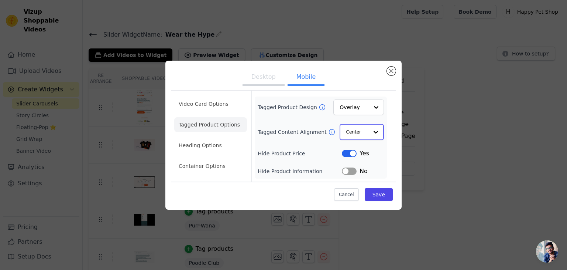
click at [369, 127] on div at bounding box center [376, 131] width 15 height 15
click at [349, 169] on div "Left" at bounding box center [361, 165] width 42 height 16
click at [354, 106] on input "Tagged Product Design" at bounding box center [354, 107] width 28 height 15
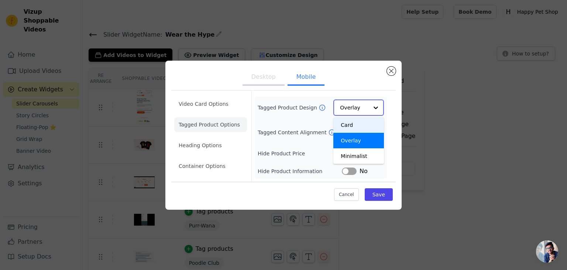
click at [355, 127] on div "Card" at bounding box center [359, 125] width 51 height 16
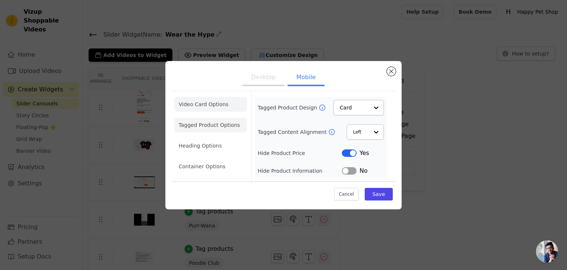
click at [221, 97] on li "Video Card Options" at bounding box center [210, 104] width 73 height 15
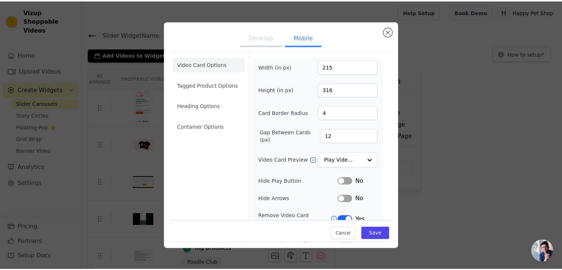
scroll to position [75, 0]
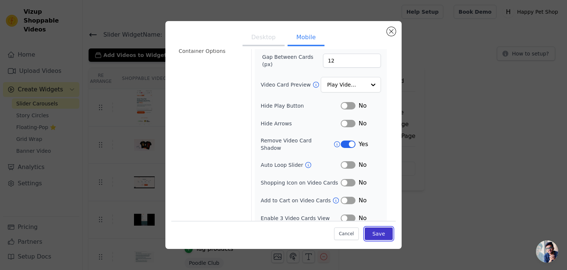
click at [372, 228] on button "Save" at bounding box center [379, 233] width 28 height 13
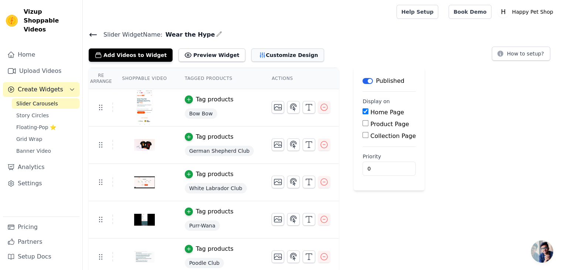
click at [260, 58] on button "Customize Design" at bounding box center [287, 54] width 73 height 13
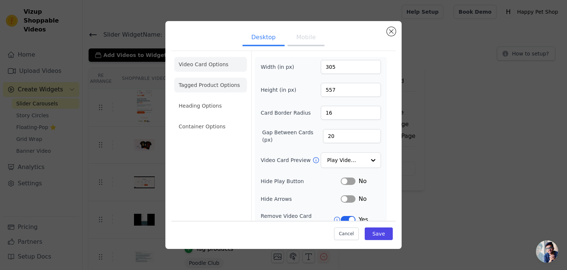
click at [219, 85] on li "Tagged Product Options" at bounding box center [210, 85] width 73 height 15
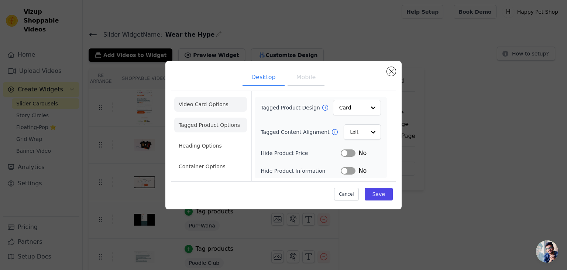
click at [194, 105] on li "Video Card Options" at bounding box center [210, 104] width 73 height 15
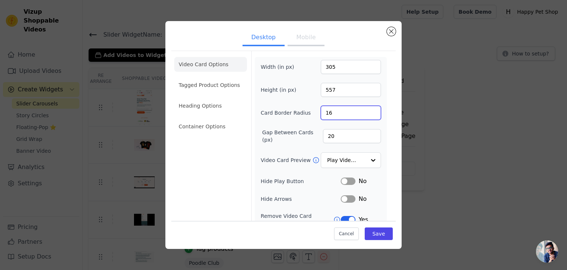
click at [332, 109] on input "16" at bounding box center [351, 113] width 60 height 14
click at [205, 122] on li "Container Options" at bounding box center [210, 126] width 73 height 15
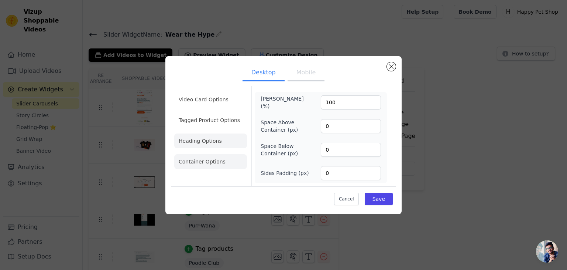
click at [196, 137] on li "Heading Options" at bounding box center [210, 140] width 73 height 15
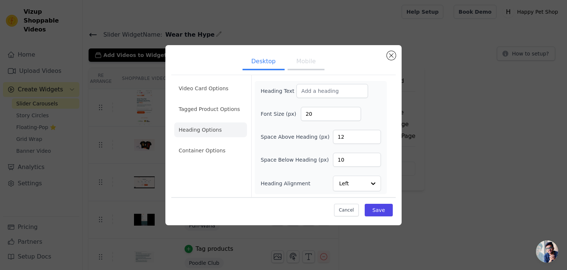
click at [199, 126] on li "Heading Options" at bounding box center [210, 129] width 73 height 15
click at [218, 110] on li "Tagged Product Options" at bounding box center [210, 109] width 73 height 15
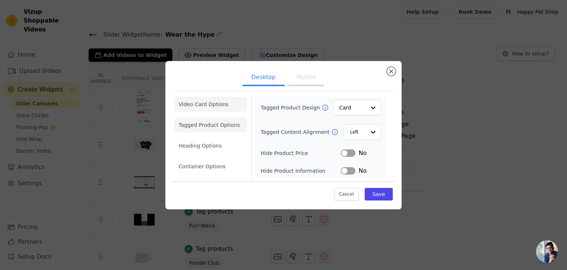
click at [213, 106] on li "Video Card Options" at bounding box center [210, 104] width 73 height 15
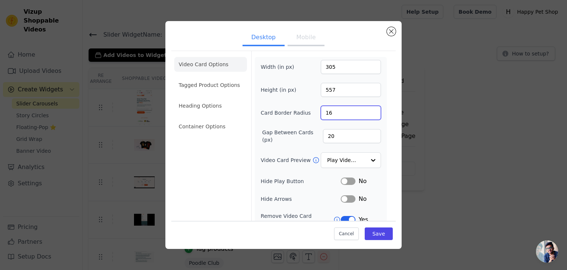
click at [338, 110] on input "16" at bounding box center [351, 113] width 60 height 14
click at [309, 42] on button "Mobile" at bounding box center [306, 38] width 37 height 16
click at [277, 45] on button "Desktop" at bounding box center [264, 38] width 42 height 16
click at [215, 106] on li "Heading Options" at bounding box center [210, 105] width 73 height 15
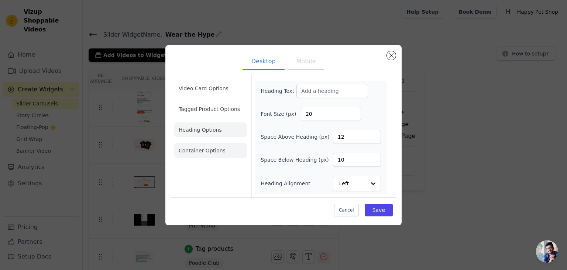
click at [219, 151] on li "Container Options" at bounding box center [210, 150] width 73 height 15
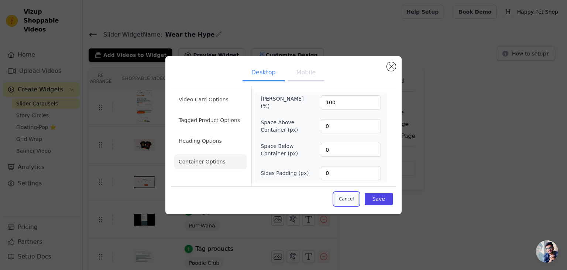
click at [350, 202] on button "Cancel" at bounding box center [346, 198] width 25 height 13
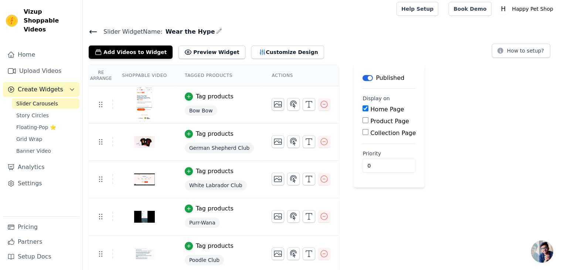
scroll to position [0, 0]
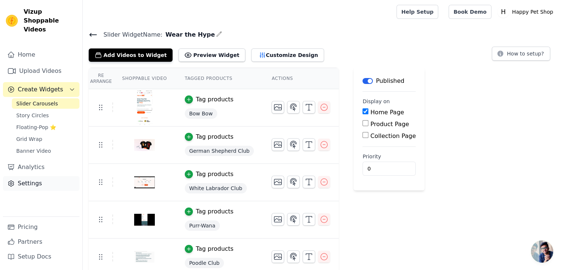
click at [43, 176] on link "Settings" at bounding box center [41, 183] width 76 height 15
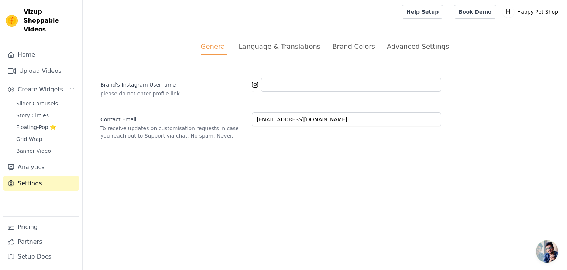
click at [363, 44] on div "Brand Colors" at bounding box center [353, 46] width 43 height 10
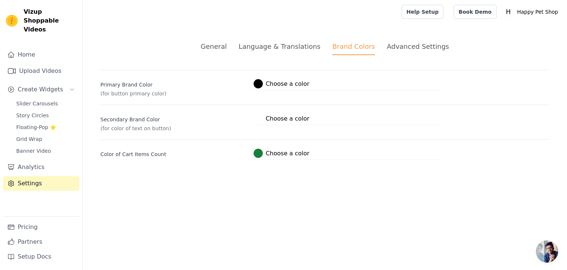
click at [417, 42] on div "Advanced Settings" at bounding box center [418, 46] width 62 height 10
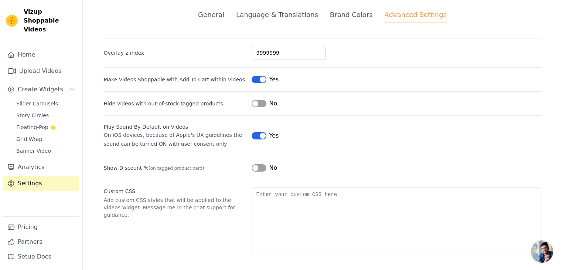
scroll to position [32, 0]
click at [54, 160] on link "Analytics" at bounding box center [41, 167] width 76 height 15
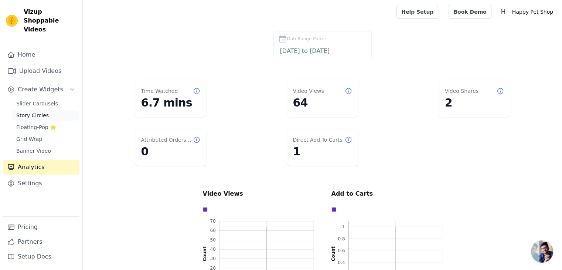
click at [65, 110] on link "Story Circles" at bounding box center [46, 115] width 68 height 10
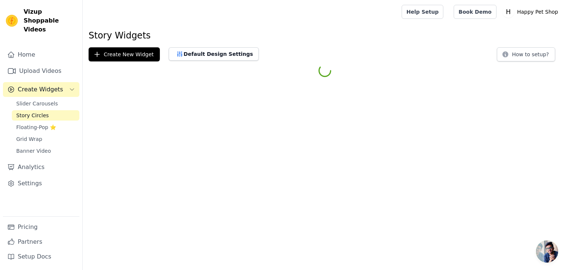
click at [65, 110] on link "Story Circles" at bounding box center [46, 115] width 68 height 10
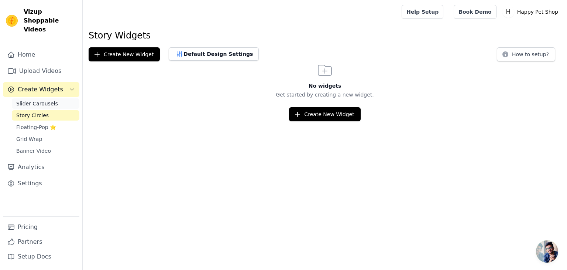
click at [47, 100] on span "Slider Carousels" at bounding box center [37, 103] width 42 height 7
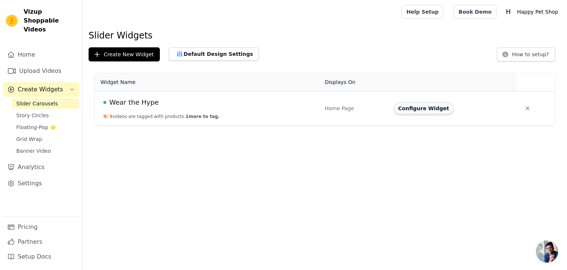
click at [424, 113] on button "Configure Widget" at bounding box center [424, 108] width 60 height 12
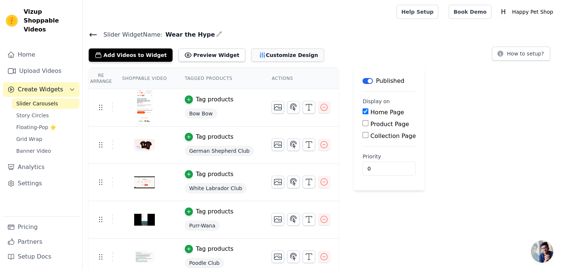
click at [251, 54] on button "Customize Design" at bounding box center [287, 54] width 73 height 13
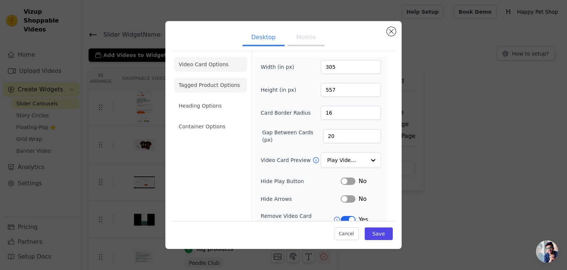
click at [216, 79] on li "Tagged Product Options" at bounding box center [210, 85] width 73 height 15
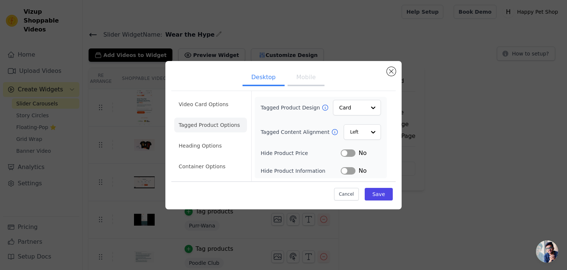
click at [236, 153] on ul "Video Card Options Tagged Product Options Heading Options Container Options" at bounding box center [210, 135] width 73 height 83
click at [219, 104] on li "Video Card Options" at bounding box center [210, 104] width 73 height 15
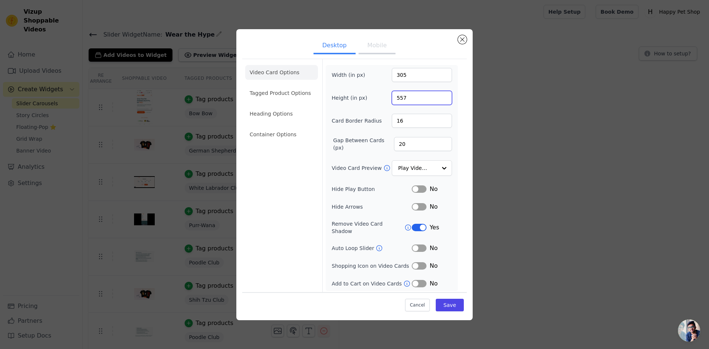
click at [413, 102] on input "557" at bounding box center [422, 98] width 60 height 14
click at [401, 102] on input "557" at bounding box center [422, 98] width 60 height 14
type input "448"
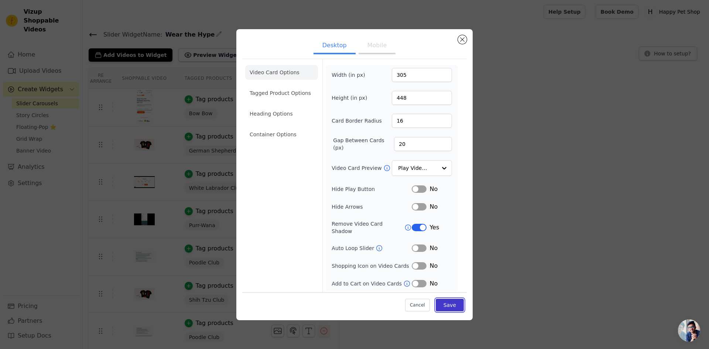
click at [461, 301] on button "Save" at bounding box center [450, 305] width 28 height 13
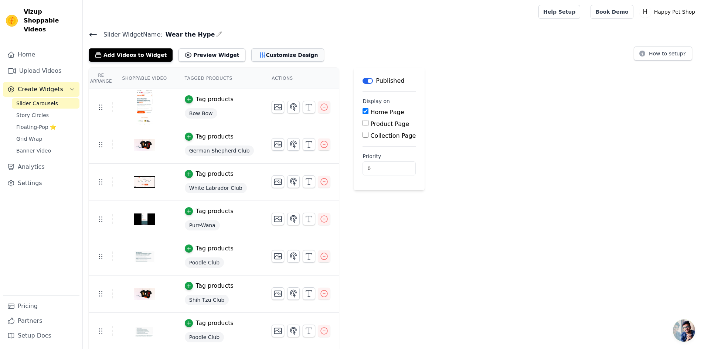
click at [265, 53] on button "Customize Design" at bounding box center [287, 54] width 73 height 13
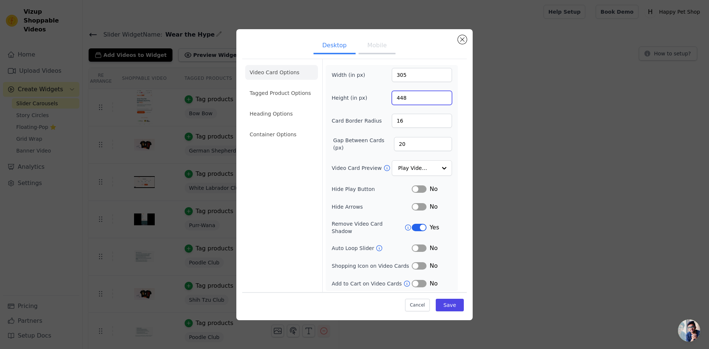
click at [412, 96] on input "448" at bounding box center [422, 98] width 60 height 14
click at [403, 99] on input "448" at bounding box center [422, 98] width 60 height 14
type input "500"
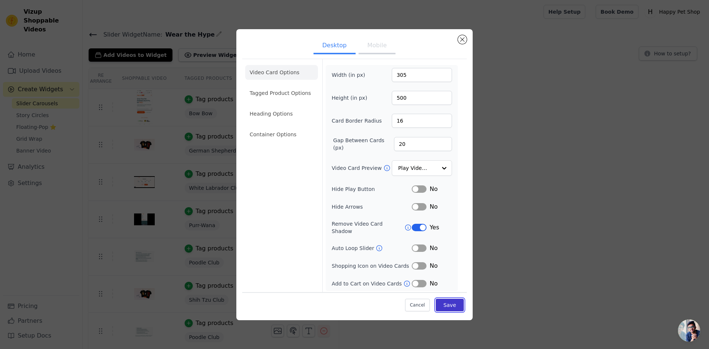
click at [453, 303] on button "Save" at bounding box center [450, 305] width 28 height 13
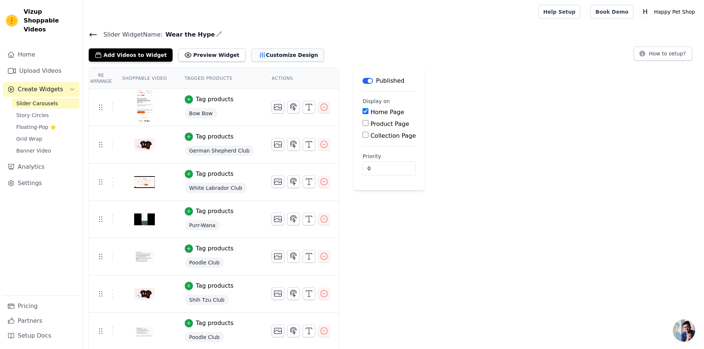
click at [273, 49] on button "Customize Design" at bounding box center [287, 54] width 73 height 13
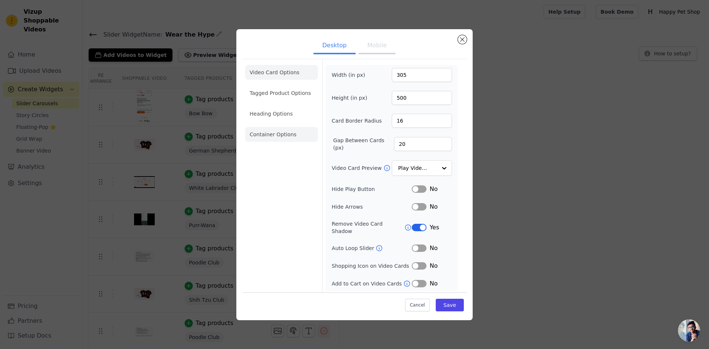
click at [257, 133] on li "Container Options" at bounding box center [281, 134] width 73 height 15
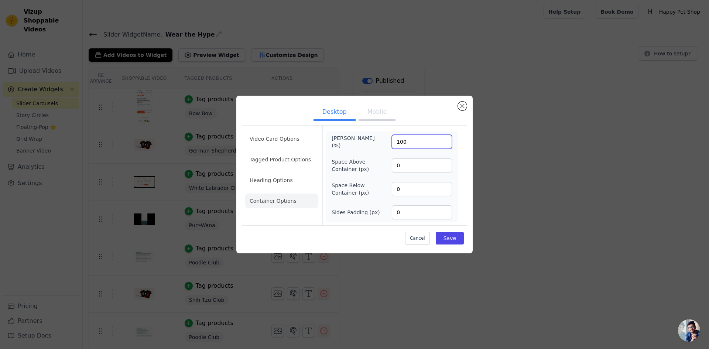
click at [419, 143] on input "100" at bounding box center [422, 142] width 60 height 14
click at [371, 107] on button "Mobile" at bounding box center [377, 113] width 37 height 16
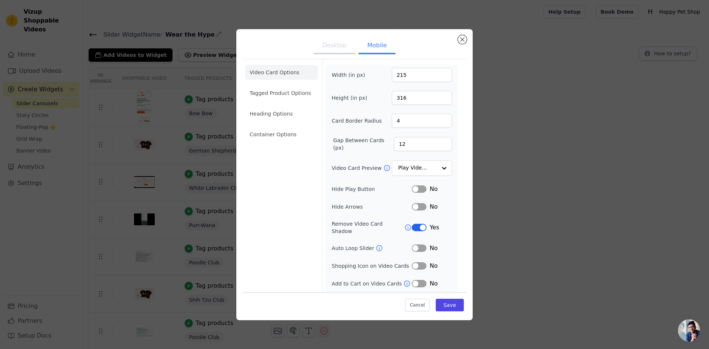
click at [334, 46] on button "Desktop" at bounding box center [335, 46] width 42 height 16
click at [424, 105] on input "500" at bounding box center [422, 98] width 60 height 14
click at [399, 99] on input "500" at bounding box center [422, 98] width 60 height 14
type input "450"
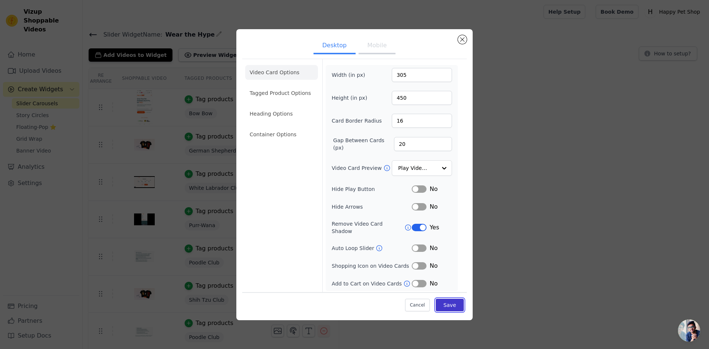
click at [444, 304] on button "Save" at bounding box center [450, 305] width 28 height 13
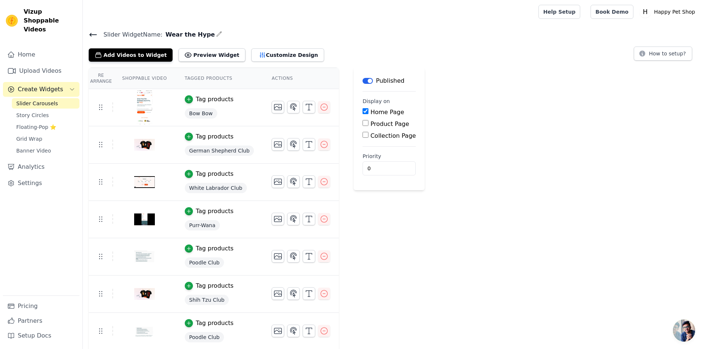
click at [35, 98] on link "Slider Carousels" at bounding box center [46, 103] width 68 height 10
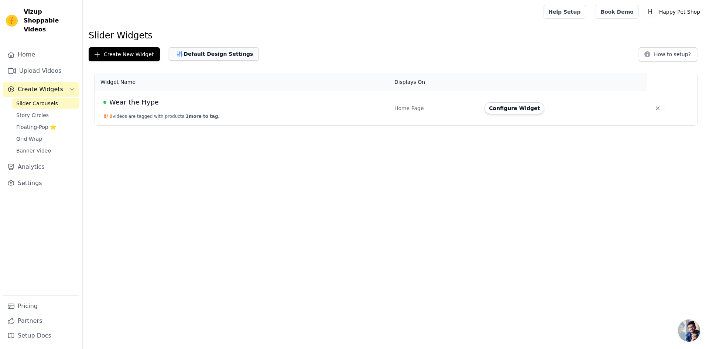
click at [194, 59] on button "Default Design Settings" at bounding box center [214, 53] width 90 height 13
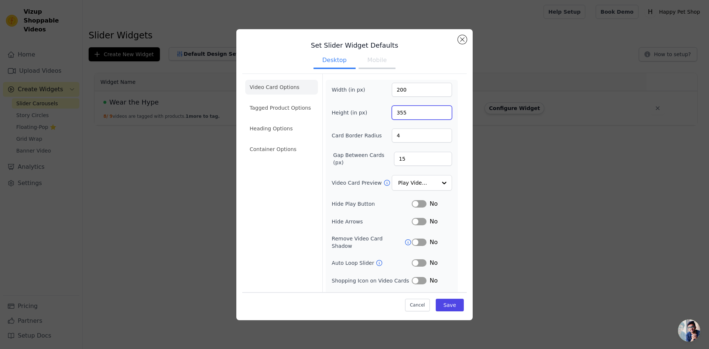
click at [400, 114] on input "355" at bounding box center [422, 113] width 60 height 14
click at [406, 111] on input "355" at bounding box center [422, 113] width 60 height 14
type input "500"
click at [443, 303] on button "Save" at bounding box center [450, 305] width 28 height 13
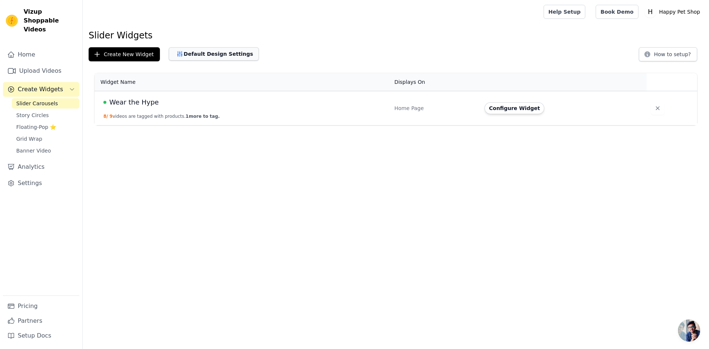
click at [200, 55] on button "Default Design Settings" at bounding box center [214, 53] width 90 height 13
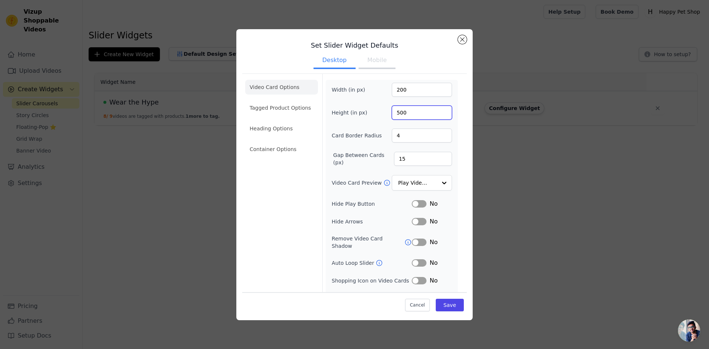
click at [404, 110] on input "500" at bounding box center [422, 113] width 60 height 14
click at [393, 112] on input "500" at bounding box center [422, 113] width 60 height 14
type input "450"
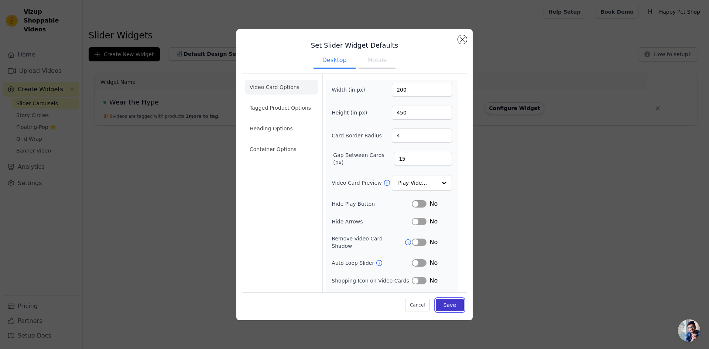
click at [454, 306] on button "Save" at bounding box center [450, 305] width 28 height 13
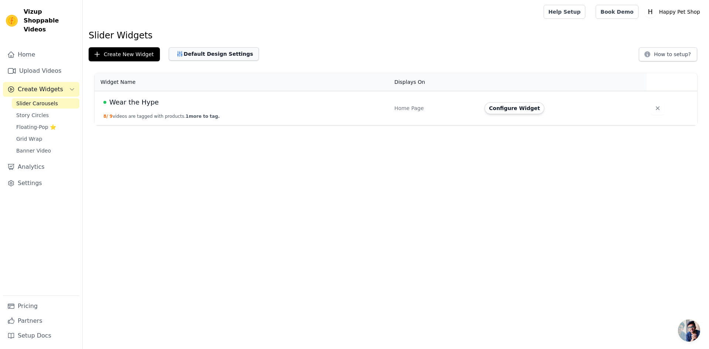
click at [206, 50] on button "Default Design Settings" at bounding box center [214, 53] width 90 height 13
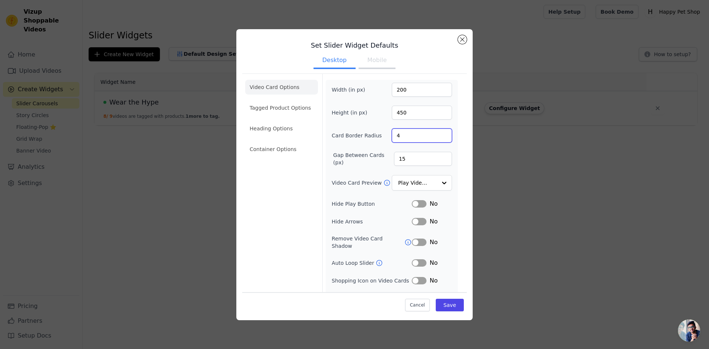
click at [404, 134] on input "4" at bounding box center [422, 136] width 60 height 14
click at [397, 134] on input "4" at bounding box center [422, 136] width 60 height 14
type input "16"
click at [448, 305] on button "Save" at bounding box center [450, 305] width 28 height 13
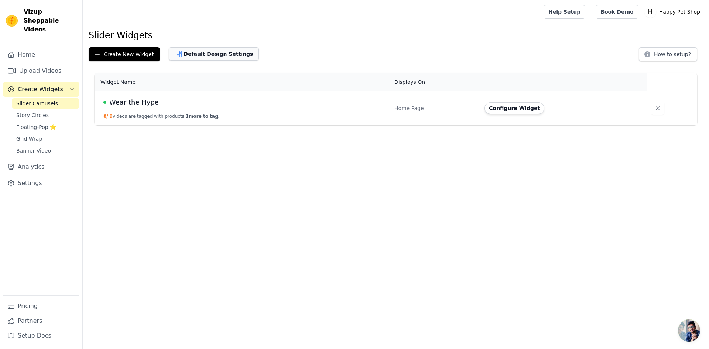
click at [203, 48] on button "Default Design Settings" at bounding box center [214, 53] width 90 height 13
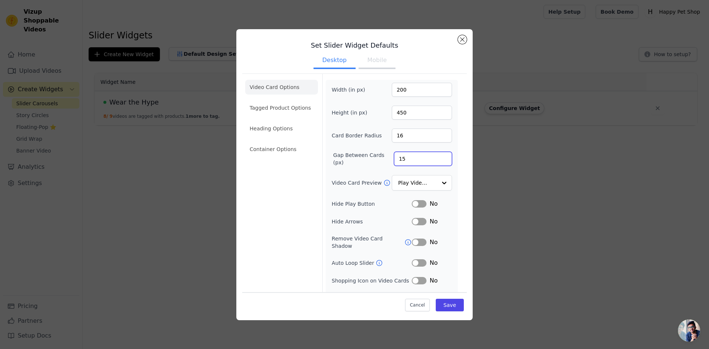
click at [400, 160] on input "15" at bounding box center [423, 159] width 58 height 14
type input "20"
click at [414, 240] on button "Label" at bounding box center [419, 242] width 15 height 7
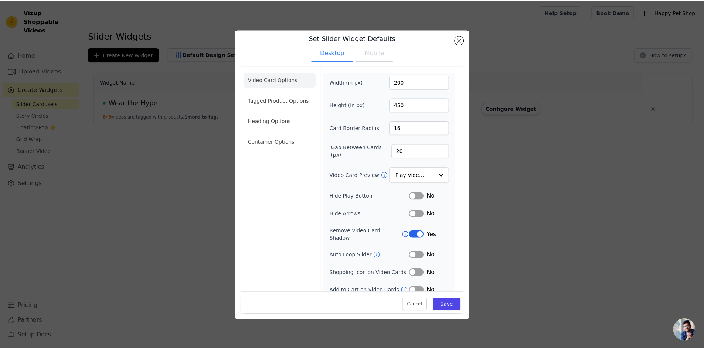
scroll to position [10, 0]
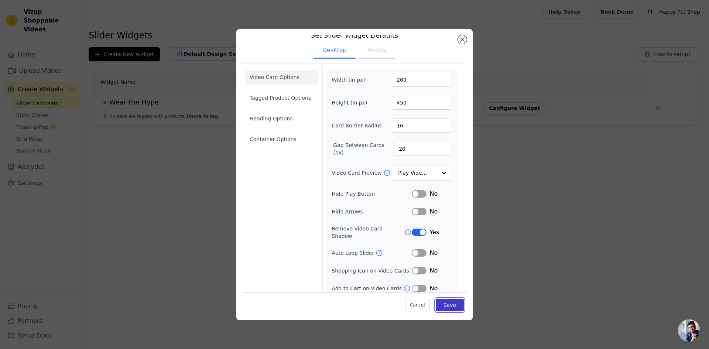
click at [453, 311] on button "Save" at bounding box center [450, 305] width 28 height 13
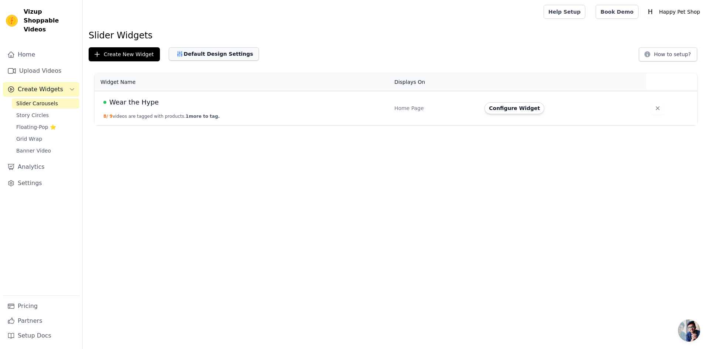
click at [190, 58] on button "Default Design Settings" at bounding box center [214, 53] width 90 height 13
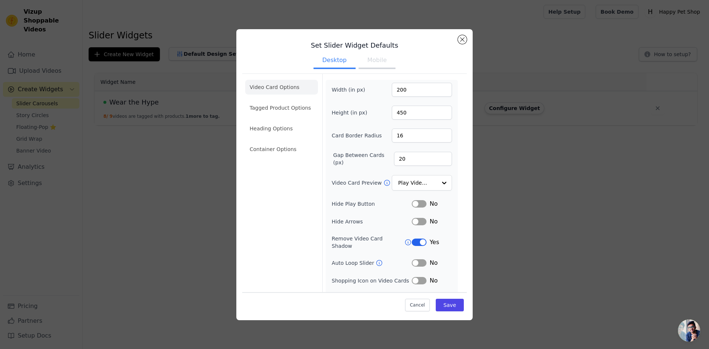
click at [384, 65] on button "Mobile" at bounding box center [377, 61] width 37 height 16
click at [397, 91] on input "200" at bounding box center [422, 90] width 60 height 14
type input "215"
click at [419, 239] on button "Label" at bounding box center [419, 242] width 15 height 7
click at [398, 114] on input "450" at bounding box center [422, 113] width 60 height 14
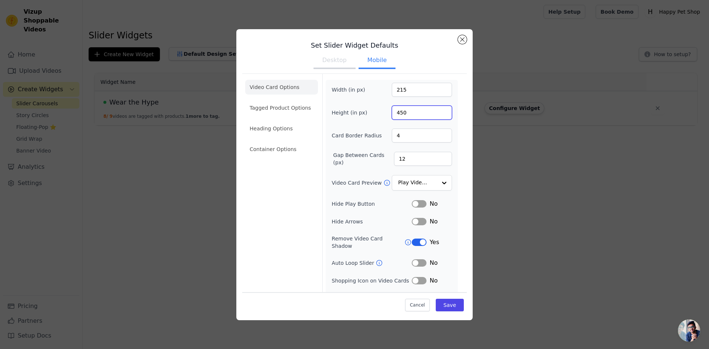
click at [398, 114] on input "450" at bounding box center [422, 113] width 60 height 14
type input "316"
click at [451, 301] on button "Save" at bounding box center [450, 305] width 28 height 13
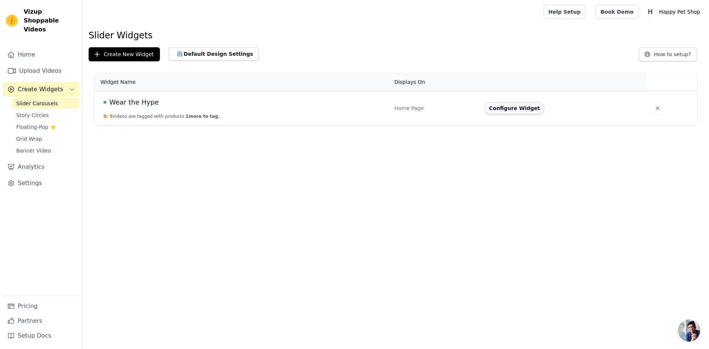
click at [517, 110] on button "Configure Widget" at bounding box center [515, 108] width 60 height 12
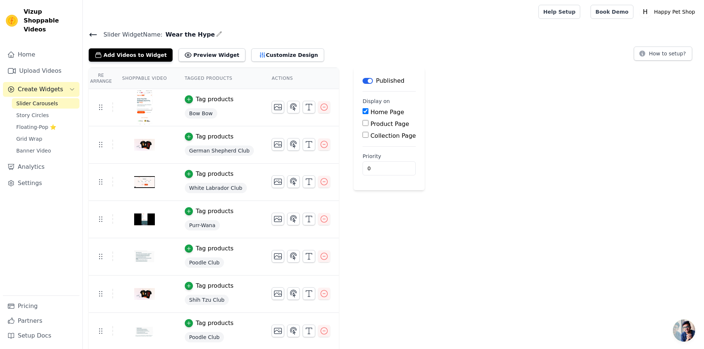
click at [90, 36] on icon at bounding box center [93, 34] width 9 height 9
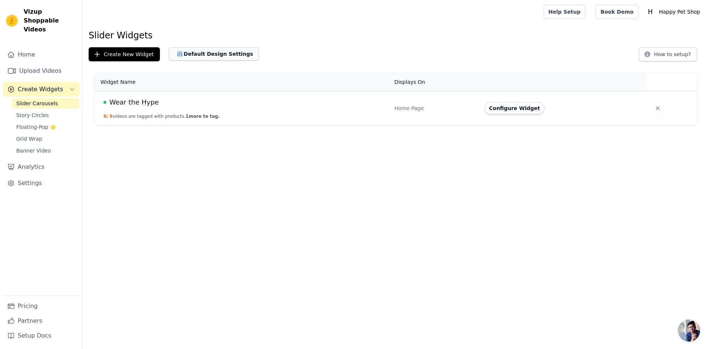
click at [195, 54] on button "Default Design Settings" at bounding box center [214, 53] width 90 height 13
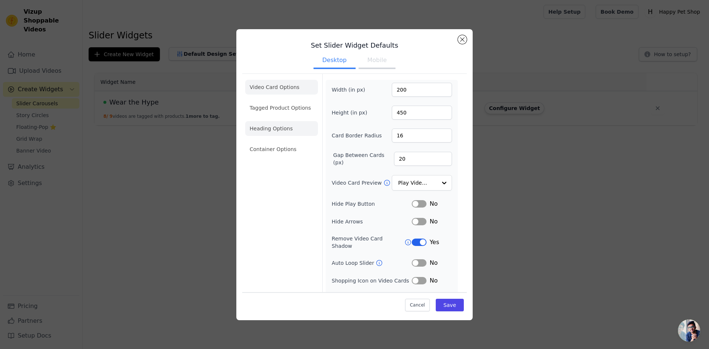
click at [279, 126] on li "Heading Options" at bounding box center [281, 128] width 73 height 15
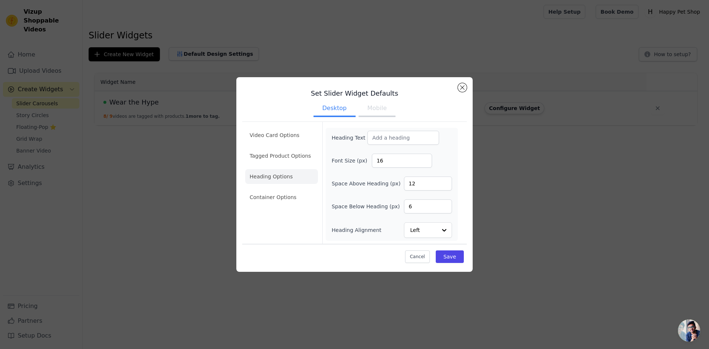
click at [274, 194] on li "Container Options" at bounding box center [281, 197] width 73 height 15
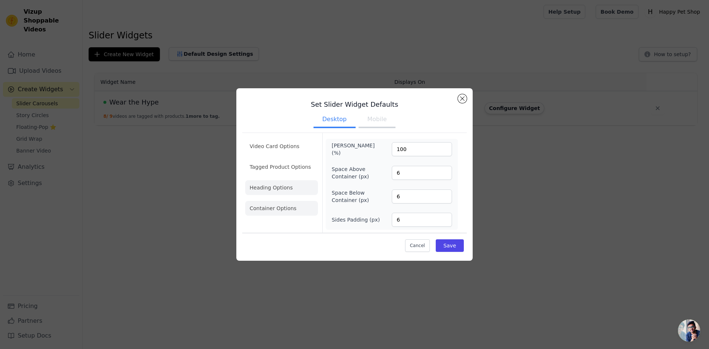
click at [287, 188] on li "Heading Options" at bounding box center [281, 187] width 73 height 15
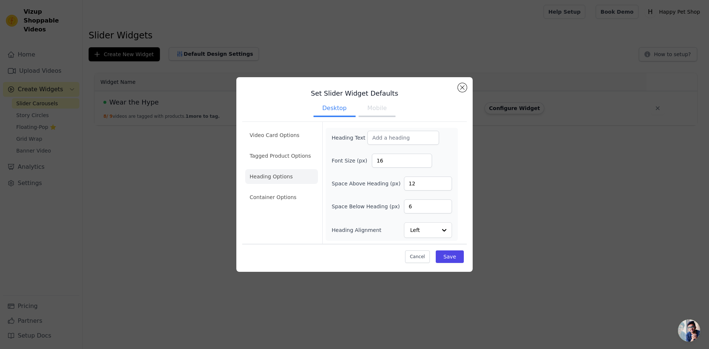
click at [249, 169] on ul "Video Card Options Tagged Product Options Heading Options Container Options" at bounding box center [281, 166] width 73 height 83
click at [255, 164] on ul "Video Card Options Tagged Product Options Heading Options Container Options" at bounding box center [281, 166] width 73 height 83
click at [262, 160] on li "Tagged Product Options" at bounding box center [281, 155] width 73 height 15
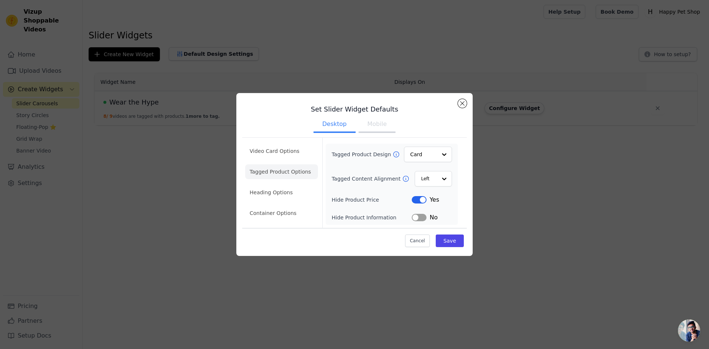
click at [414, 201] on button "Label" at bounding box center [419, 199] width 15 height 7
click at [277, 154] on li "Video Card Options" at bounding box center [281, 151] width 73 height 15
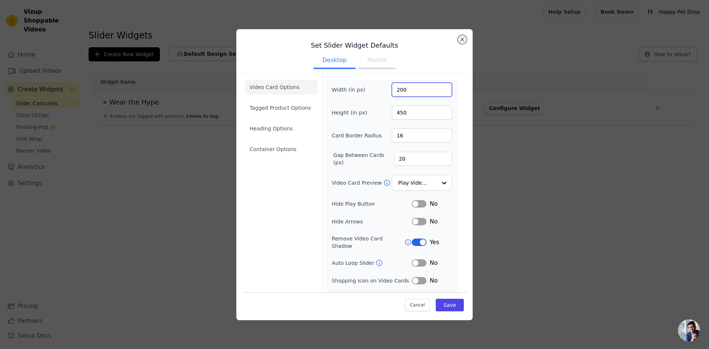
click at [393, 90] on input "200" at bounding box center [422, 90] width 60 height 14
type input "305"
click at [447, 304] on button "Save" at bounding box center [450, 305] width 28 height 13
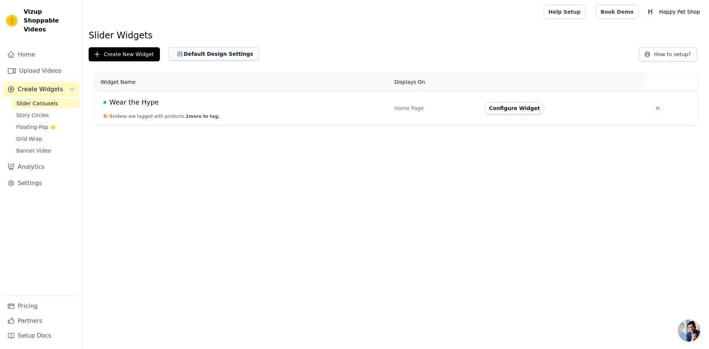
click at [194, 59] on button "Default Design Settings" at bounding box center [214, 53] width 90 height 13
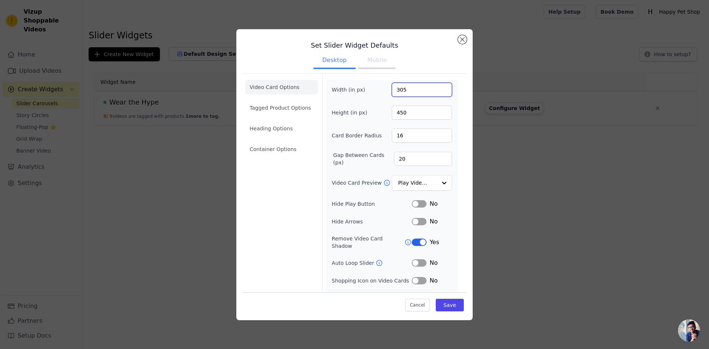
click at [394, 85] on input "305" at bounding box center [422, 90] width 60 height 14
drag, startPoint x: 399, startPoint y: 88, endPoint x: 409, endPoint y: 92, distance: 10.3
click at [398, 89] on input "305" at bounding box center [422, 90] width 60 height 14
type input "300"
click at [443, 309] on button "Save" at bounding box center [450, 305] width 28 height 13
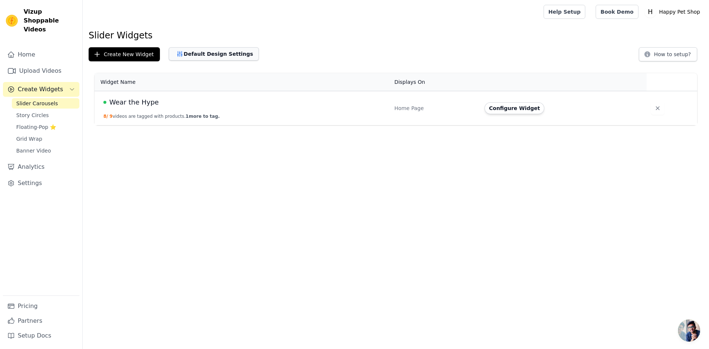
click at [226, 49] on button "Default Design Settings" at bounding box center [214, 53] width 90 height 13
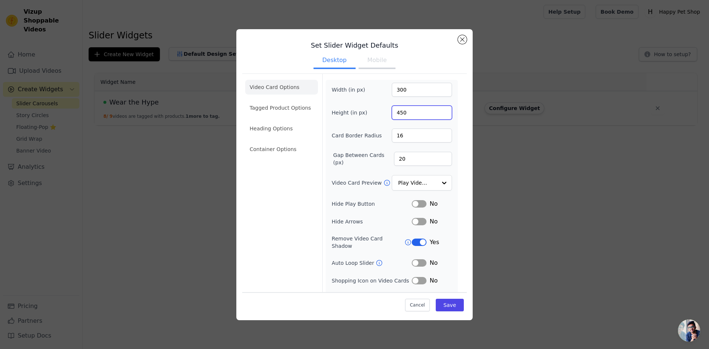
click at [395, 110] on input "450" at bounding box center [422, 113] width 60 height 14
click at [398, 115] on input "450" at bounding box center [422, 113] width 60 height 14
type input "440"
click at [452, 309] on button "Save" at bounding box center [450, 305] width 28 height 13
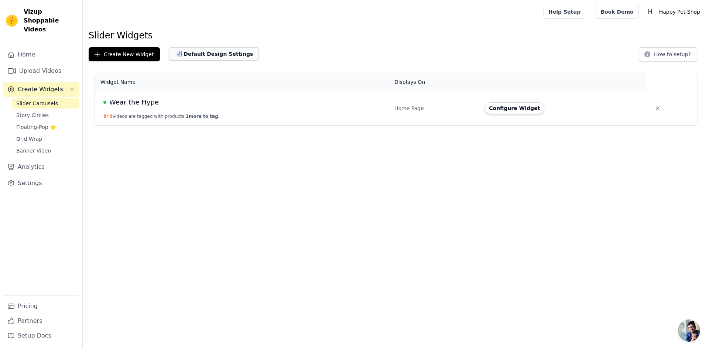
click at [223, 58] on button "Default Design Settings" at bounding box center [214, 53] width 90 height 13
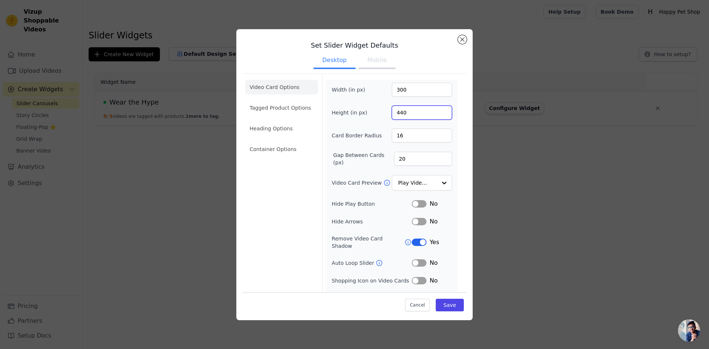
click at [401, 114] on input "440" at bounding box center [422, 113] width 60 height 14
click at [397, 115] on input "440" at bounding box center [422, 113] width 60 height 14
type input "430"
click at [438, 307] on button "Save" at bounding box center [450, 305] width 28 height 13
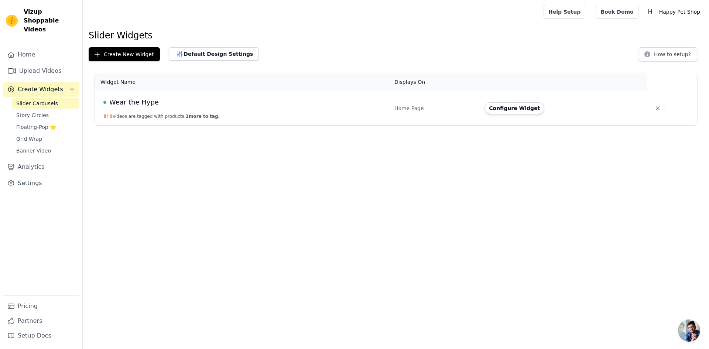
click at [192, 117] on span "1 more to tag." at bounding box center [203, 116] width 34 height 5
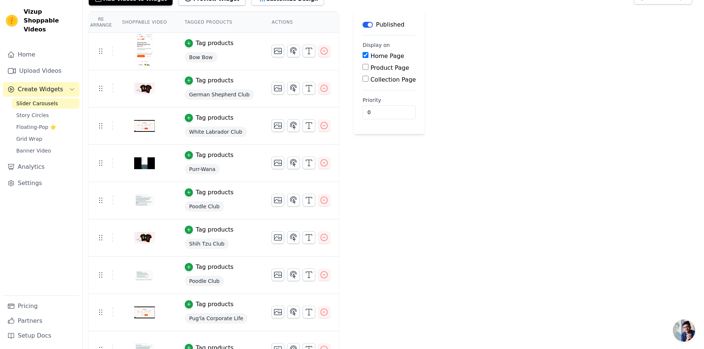
scroll to position [75, 0]
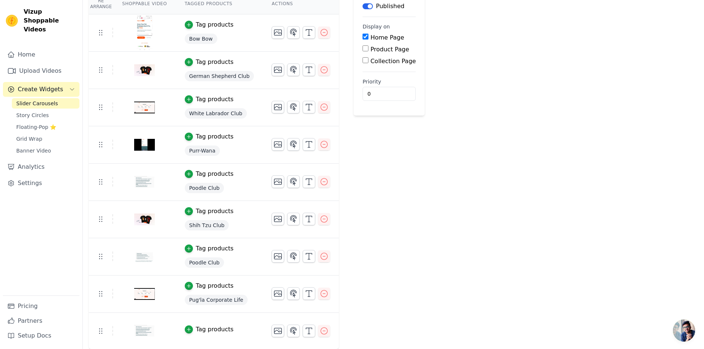
click at [212, 331] on div "Tag products" at bounding box center [215, 329] width 38 height 9
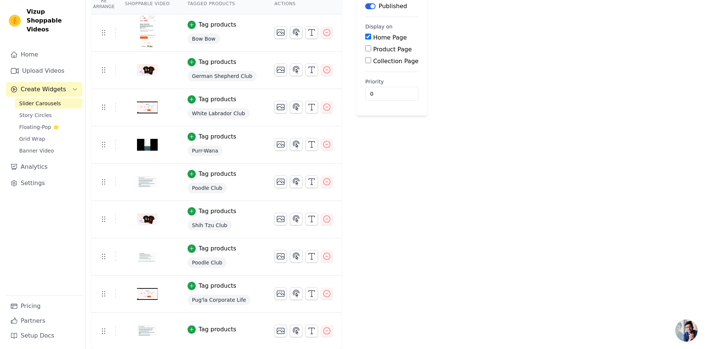
scroll to position [0, 0]
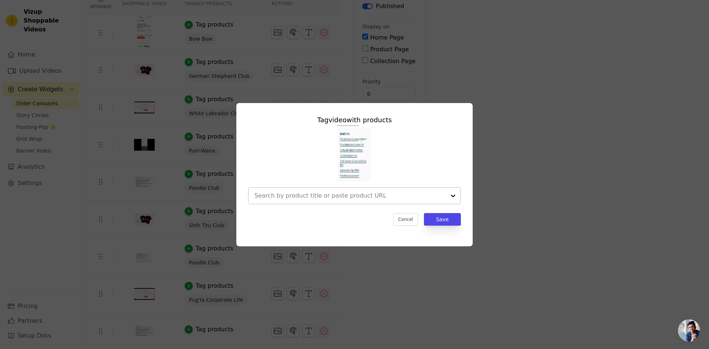
click at [351, 195] on input "text" at bounding box center [350, 195] width 191 height 9
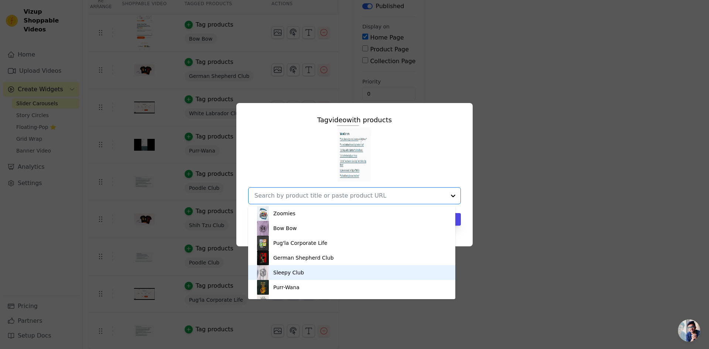
click at [349, 279] on div "Sleepy Club" at bounding box center [352, 272] width 192 height 15
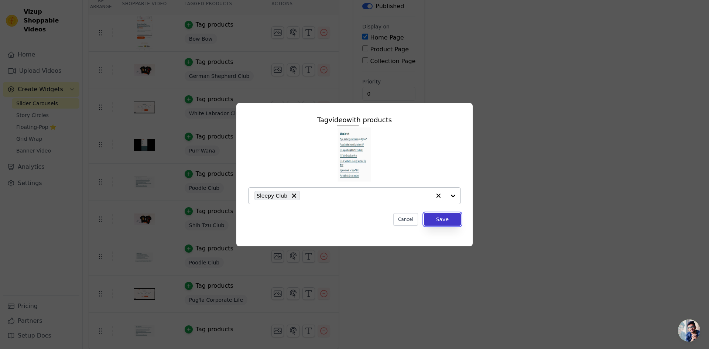
click at [450, 214] on button "Save" at bounding box center [442, 219] width 37 height 13
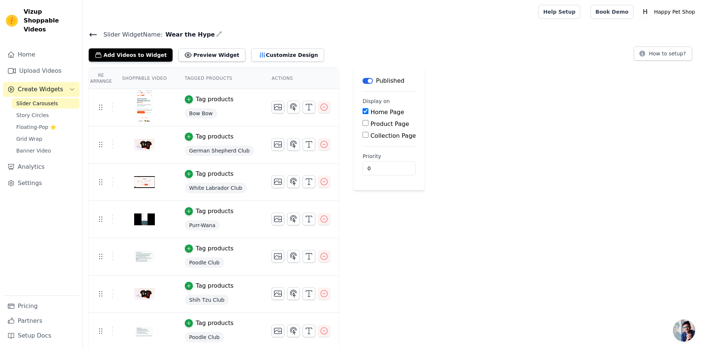
click at [92, 34] on icon at bounding box center [93, 34] width 7 height 3
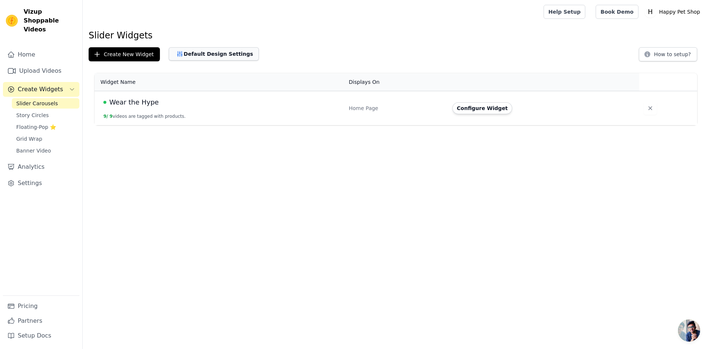
click at [197, 55] on button "Default Design Settings" at bounding box center [214, 53] width 90 height 13
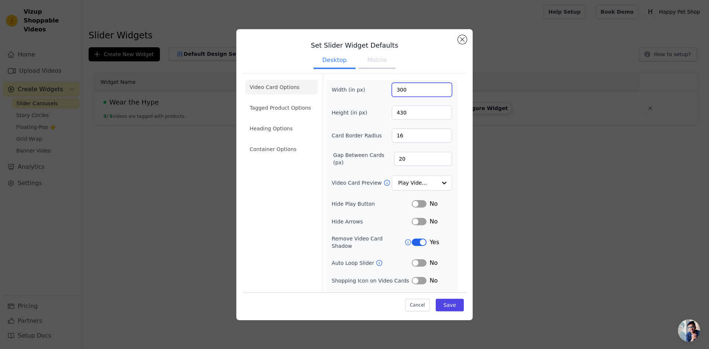
click at [403, 91] on input "300" at bounding box center [422, 90] width 60 height 14
click at [399, 90] on input "300" at bounding box center [422, 90] width 60 height 14
type input "250"
click at [444, 305] on button "Save" at bounding box center [450, 305] width 28 height 13
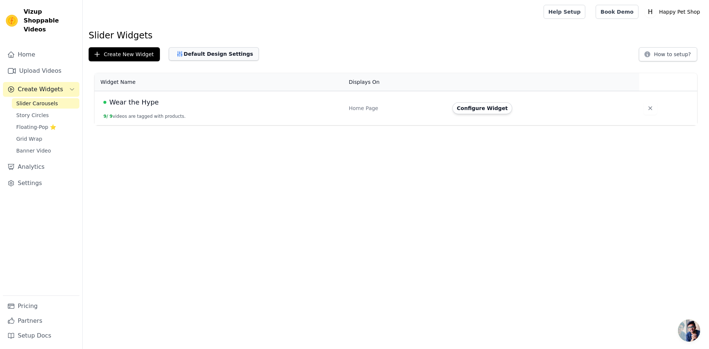
click at [199, 56] on button "Default Design Settings" at bounding box center [214, 53] width 90 height 13
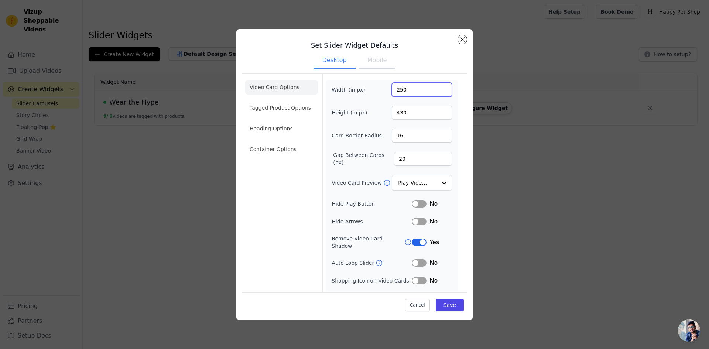
click at [398, 90] on input "250" at bounding box center [422, 90] width 60 height 14
click at [393, 91] on input "250" at bounding box center [422, 90] width 60 height 14
type input "300"
click at [444, 307] on button "Save" at bounding box center [450, 305] width 28 height 13
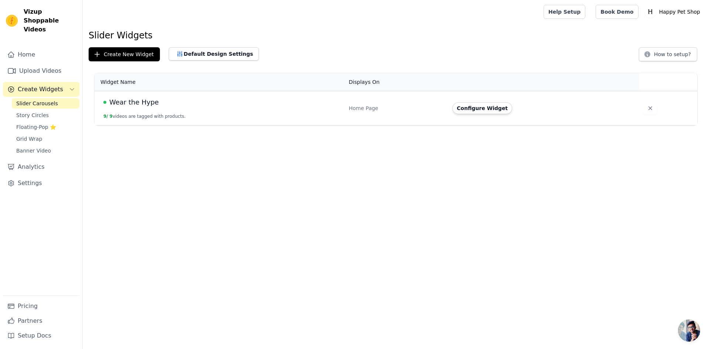
click at [167, 42] on div "Slider Widgets Create New Widget Default Design Settings How to setup? Widget N…" at bounding box center [396, 79] width 627 height 99
click at [196, 52] on button "Default Design Settings" at bounding box center [214, 53] width 90 height 13
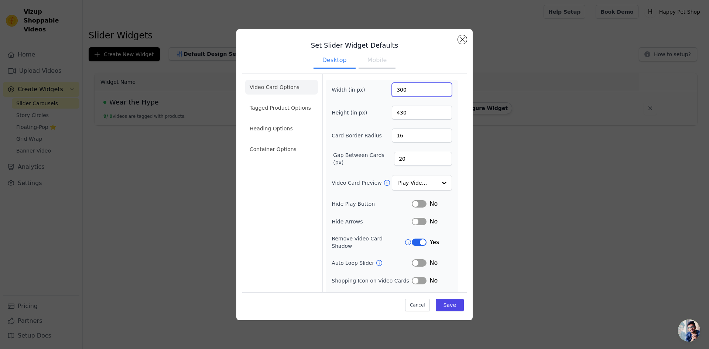
click at [399, 93] on input "300" at bounding box center [422, 90] width 60 height 14
click at [393, 90] on input "300" at bounding box center [422, 90] width 60 height 14
type input "290"
click at [448, 309] on button "Save" at bounding box center [450, 305] width 28 height 13
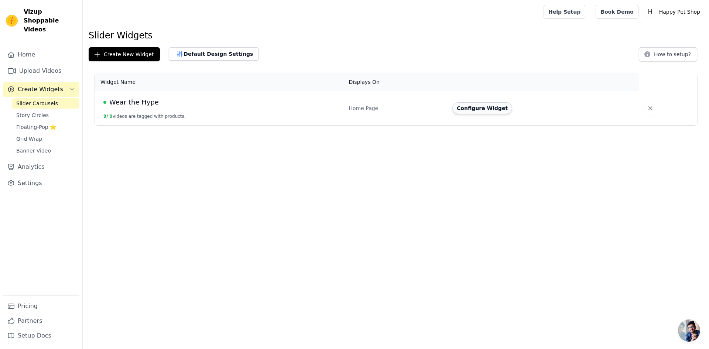
click at [474, 102] on button "Configure Widget" at bounding box center [483, 108] width 60 height 12
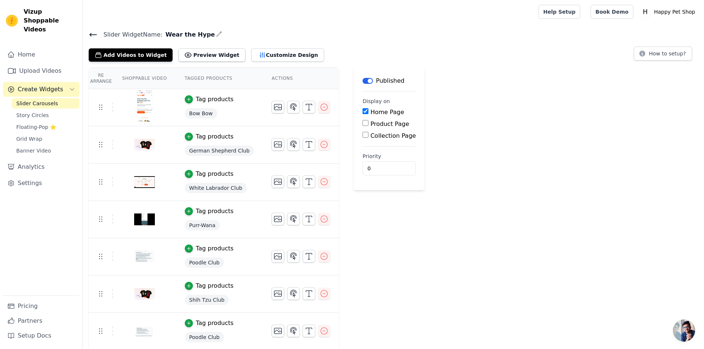
click at [91, 37] on icon at bounding box center [93, 34] width 9 height 9
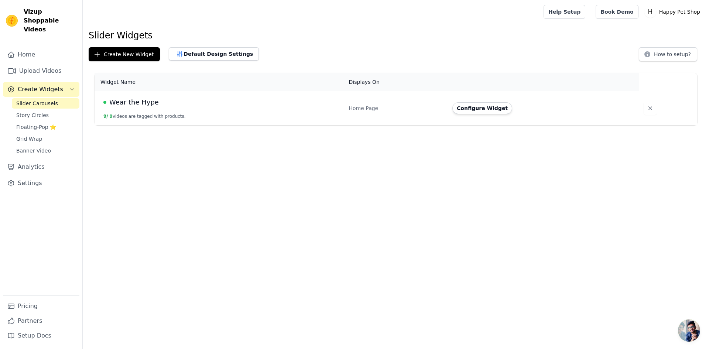
click at [171, 23] on div at bounding box center [312, 12] width 446 height 24
click at [180, 52] on button "Default Design Settings" at bounding box center [214, 53] width 90 height 13
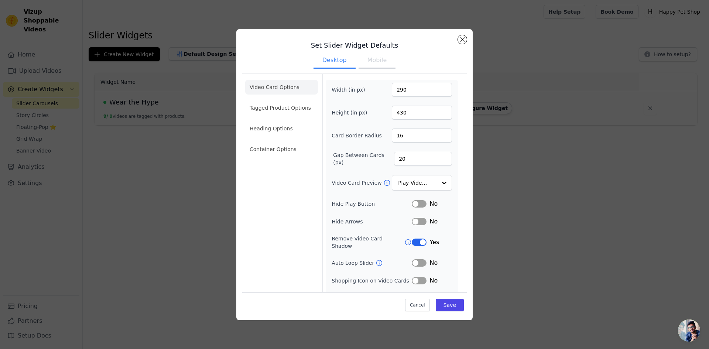
click at [296, 157] on ul "Video Card Options Tagged Product Options Heading Options Container Options" at bounding box center [281, 118] width 73 height 83
click at [297, 152] on li "Container Options" at bounding box center [281, 149] width 73 height 15
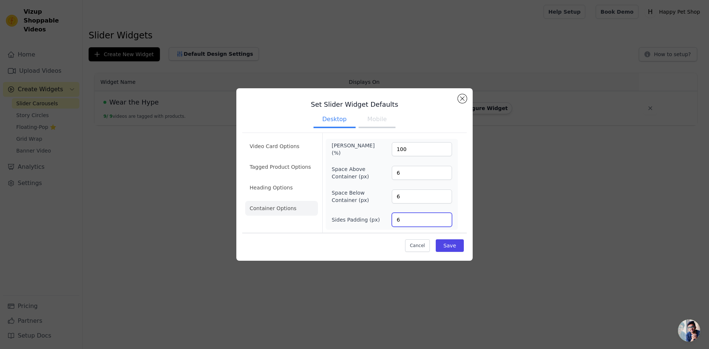
click at [407, 221] on input "6" at bounding box center [422, 220] width 60 height 14
type input "0"
click at [424, 189] on div "Space Below Container (px) 6" at bounding box center [392, 196] width 120 height 15
click at [416, 199] on input "6" at bounding box center [422, 197] width 60 height 14
type input "0"
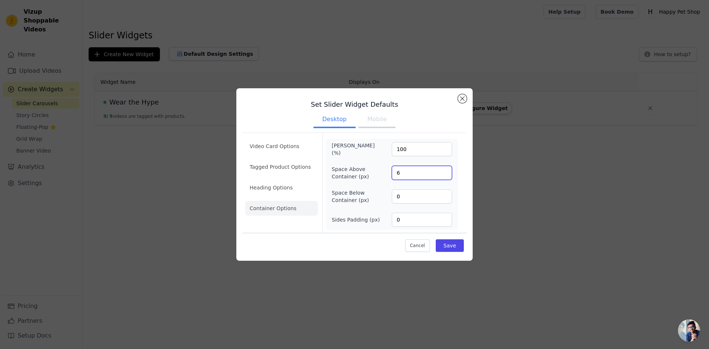
click at [417, 174] on input "6" at bounding box center [422, 173] width 60 height 14
type input "0"
click at [450, 245] on button "Save" at bounding box center [450, 245] width 28 height 13
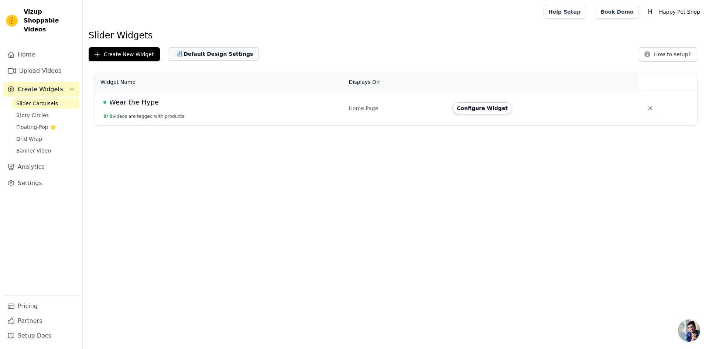
click at [216, 51] on button "Default Design Settings" at bounding box center [214, 53] width 90 height 13
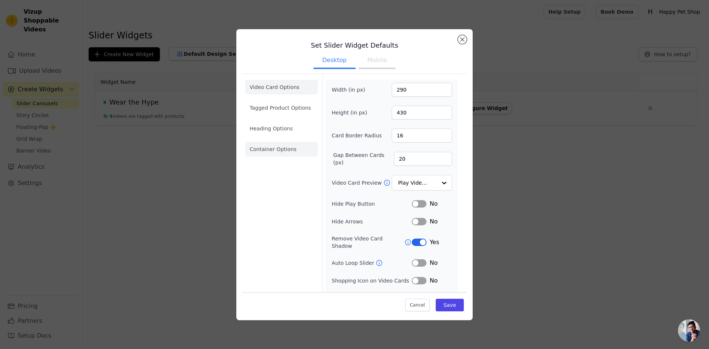
click at [267, 150] on li "Container Options" at bounding box center [281, 149] width 73 height 15
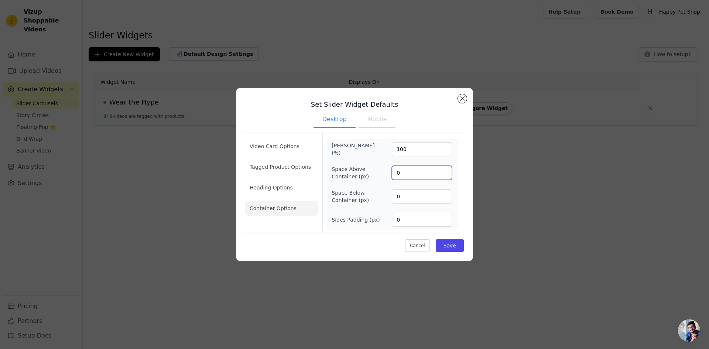
click at [396, 172] on input "0" at bounding box center [422, 173] width 60 height 14
type input "6"
click at [408, 194] on input "0" at bounding box center [422, 197] width 60 height 14
type input "6"
click at [406, 220] on input "0" at bounding box center [422, 220] width 60 height 14
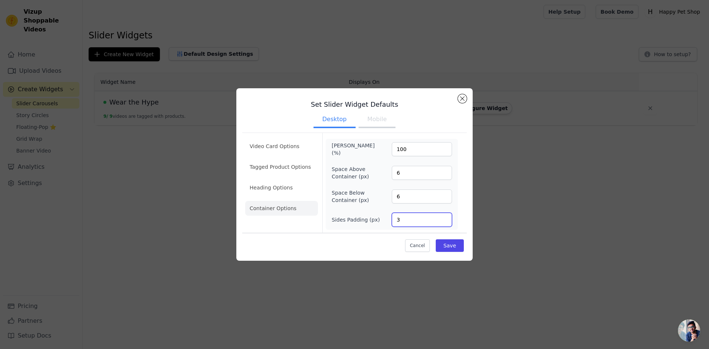
type input "4"
click at [463, 103] on h3 "Set Slider Widget Defaults" at bounding box center [354, 104] width 225 height 9
click at [389, 55] on div "Set Slider Widget Defaults Desktop Mobile Video Card Options Tagged Product Opt…" at bounding box center [354, 174] width 709 height 349
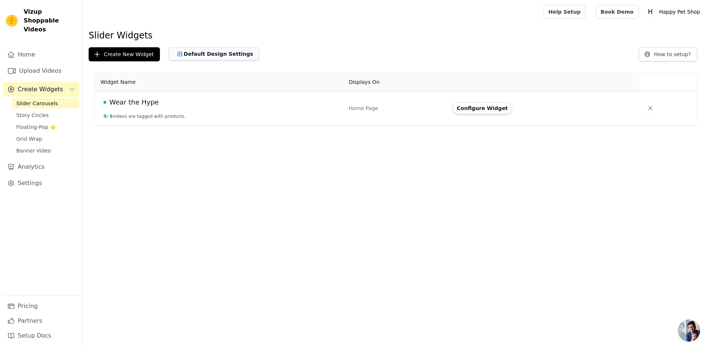
click at [224, 54] on button "Default Design Settings" at bounding box center [214, 53] width 90 height 13
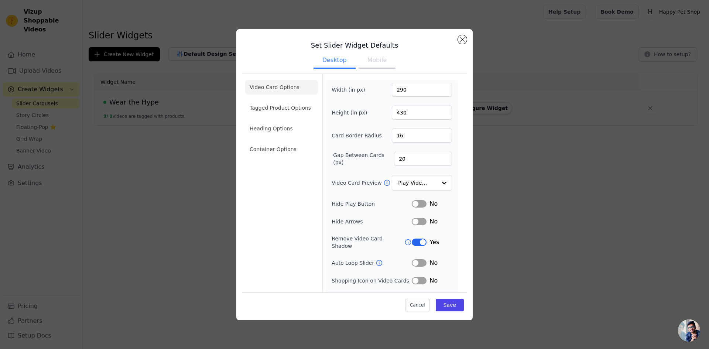
click at [271, 138] on ul "Video Card Options Tagged Product Options Heading Options Container Options" at bounding box center [281, 118] width 73 height 83
click at [272, 148] on li "Container Options" at bounding box center [281, 149] width 73 height 15
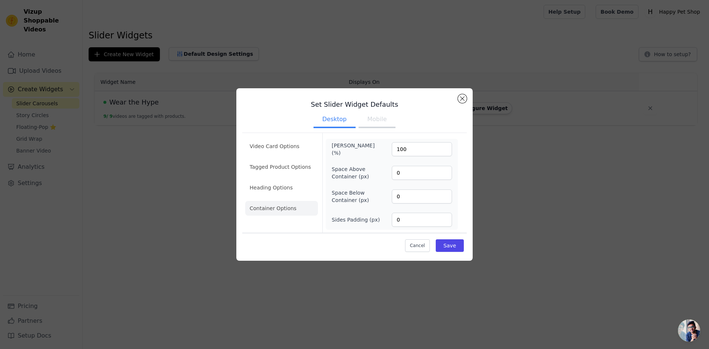
click at [389, 121] on button "Mobile" at bounding box center [377, 120] width 37 height 16
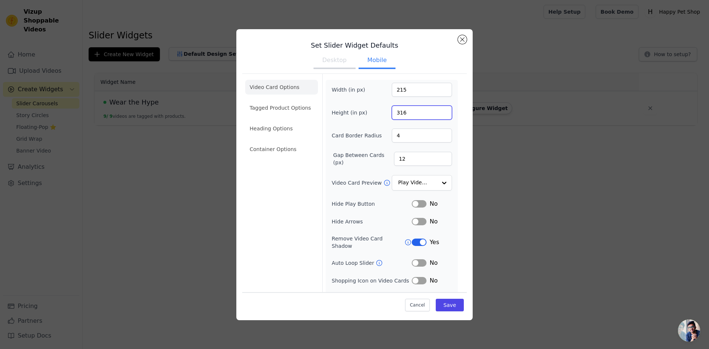
click at [520, 109] on div "Set Slider Widget Defaults Desktop Mobile Video Card Options Tagged Product Opt…" at bounding box center [355, 174] width 686 height 315
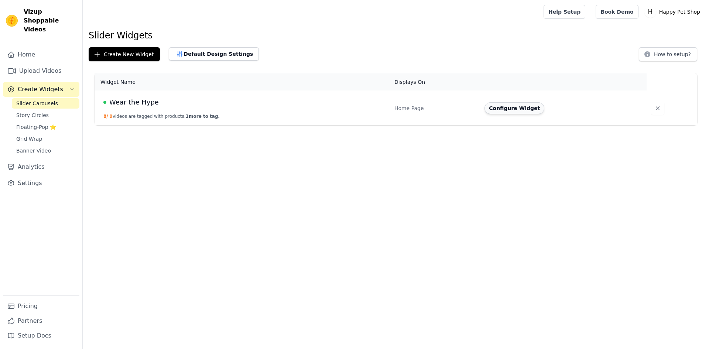
click at [496, 105] on button "Configure Widget" at bounding box center [515, 108] width 60 height 12
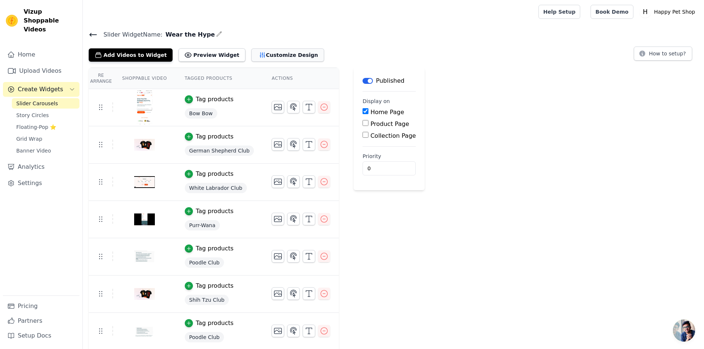
click at [257, 51] on button "Customize Design" at bounding box center [287, 54] width 73 height 13
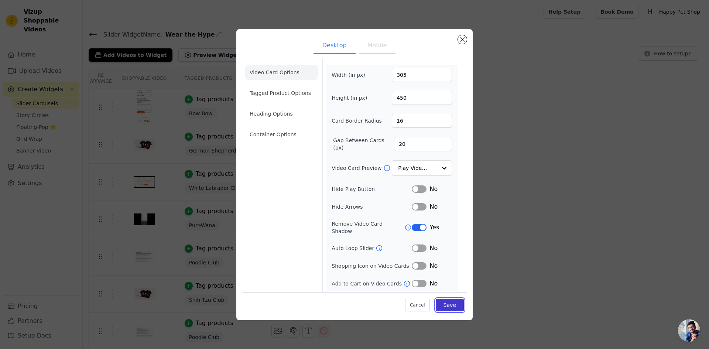
click at [451, 307] on button "Save" at bounding box center [450, 305] width 28 height 13
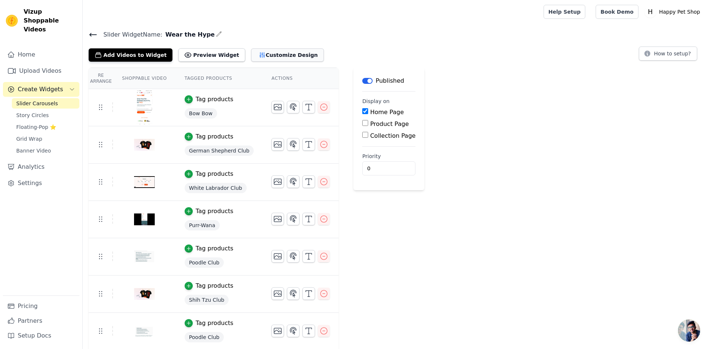
click at [278, 54] on button "Customize Design" at bounding box center [287, 54] width 73 height 13
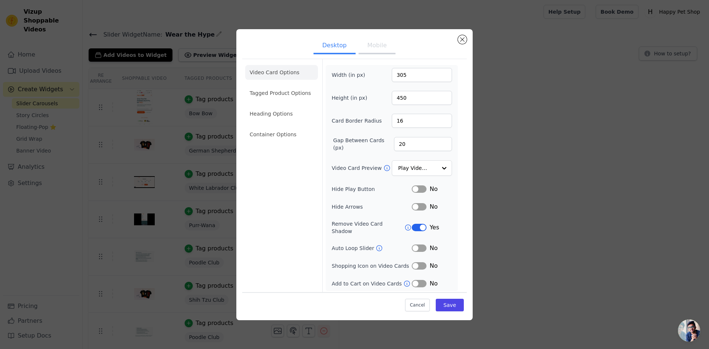
click at [384, 57] on ul "Desktop Mobile" at bounding box center [354, 46] width 225 height 22
click at [384, 52] on button "Mobile" at bounding box center [377, 46] width 37 height 16
click at [268, 138] on li "Container Options" at bounding box center [281, 134] width 73 height 15
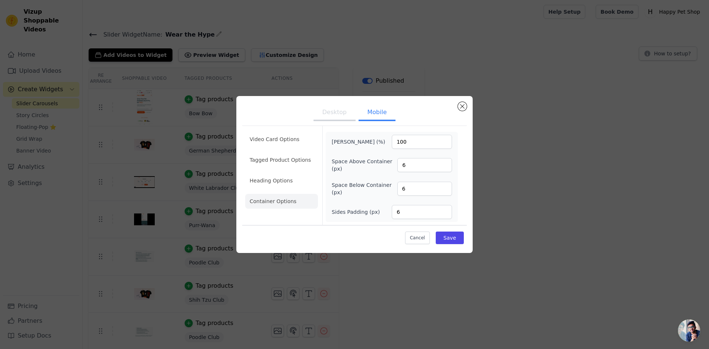
click at [342, 116] on button "Desktop" at bounding box center [335, 113] width 42 height 16
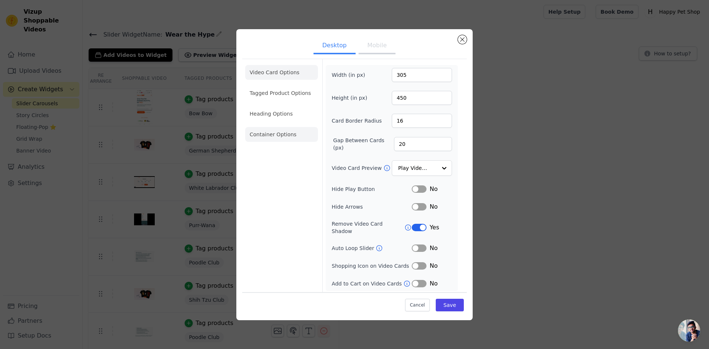
click at [269, 142] on li "Container Options" at bounding box center [281, 134] width 73 height 15
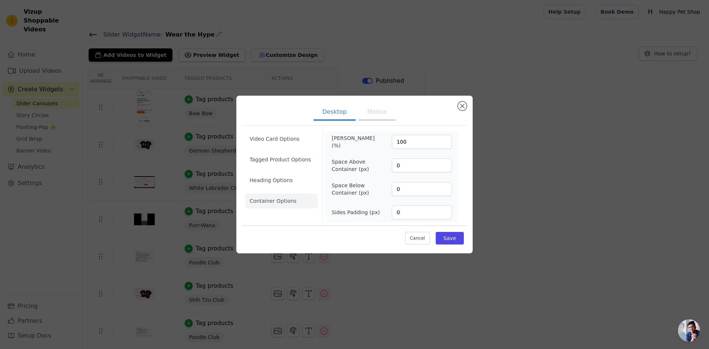
click at [276, 206] on li "Container Options" at bounding box center [281, 201] width 73 height 15
click at [290, 178] on li "Heading Options" at bounding box center [281, 180] width 73 height 15
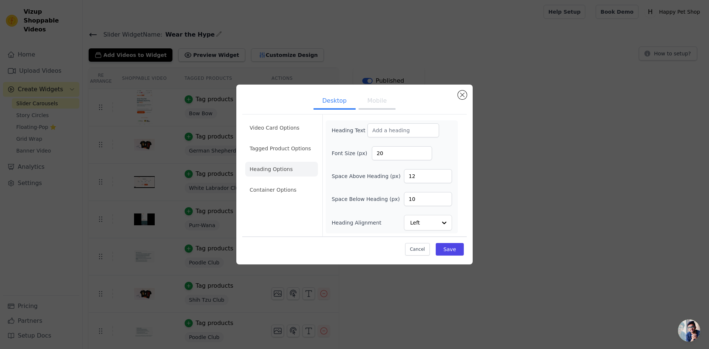
click at [271, 157] on ul "Video Card Options Tagged Product Options Heading Options Container Options" at bounding box center [281, 158] width 73 height 83
click at [275, 148] on li "Tagged Product Options" at bounding box center [281, 148] width 73 height 15
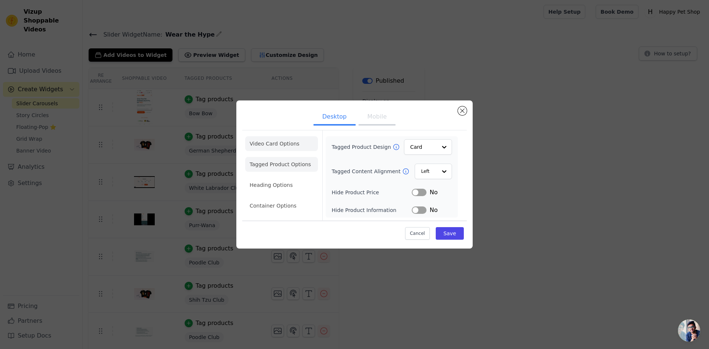
click at [287, 143] on li "Video Card Options" at bounding box center [281, 143] width 73 height 15
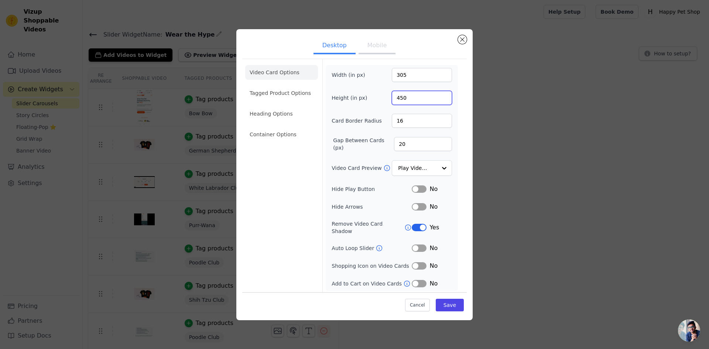
click at [403, 100] on input "450" at bounding box center [422, 98] width 60 height 14
type input "440"
click at [456, 303] on button "Save" at bounding box center [450, 305] width 28 height 13
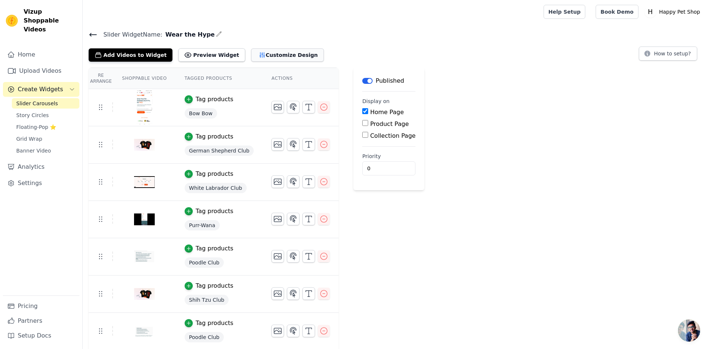
click at [255, 52] on button "Customize Design" at bounding box center [287, 54] width 73 height 13
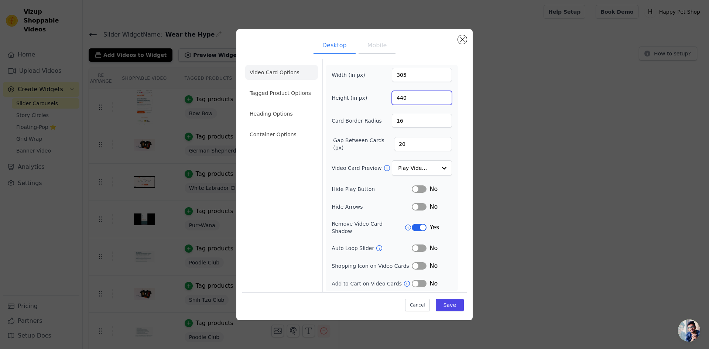
click at [422, 93] on input "440" at bounding box center [422, 98] width 60 height 14
type input "430"
click at [456, 299] on button "Save" at bounding box center [450, 305] width 28 height 13
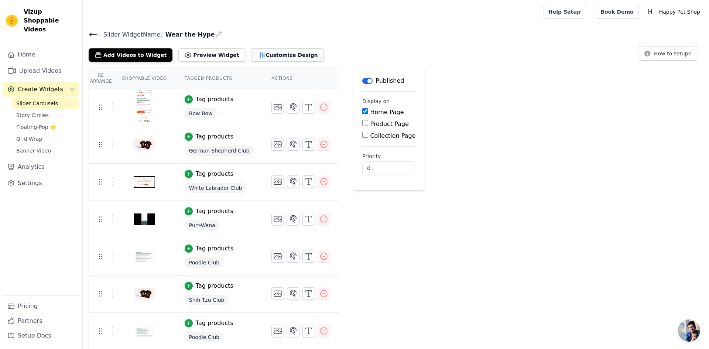
click at [283, 56] on button "Customize Design" at bounding box center [287, 54] width 73 height 13
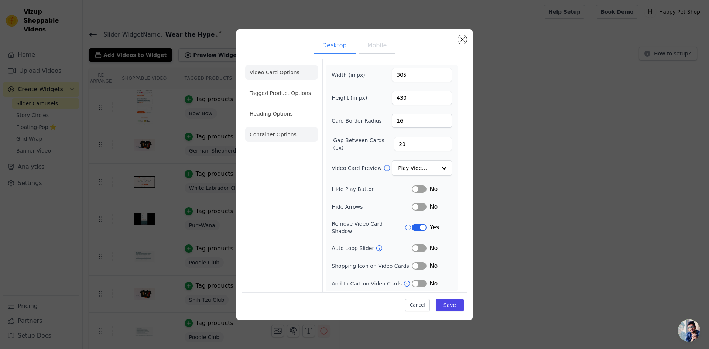
click at [301, 137] on li "Container Options" at bounding box center [281, 134] width 73 height 15
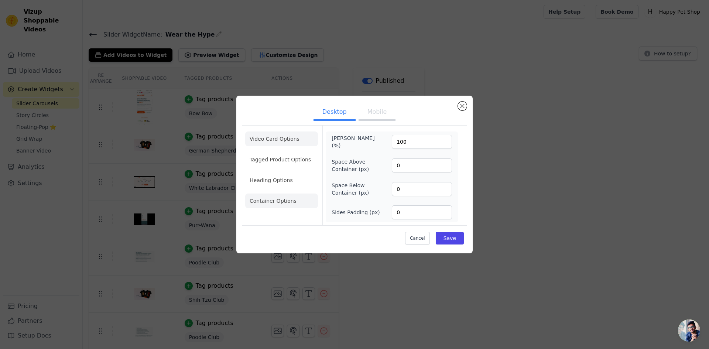
click at [267, 136] on li "Video Card Options" at bounding box center [281, 139] width 73 height 15
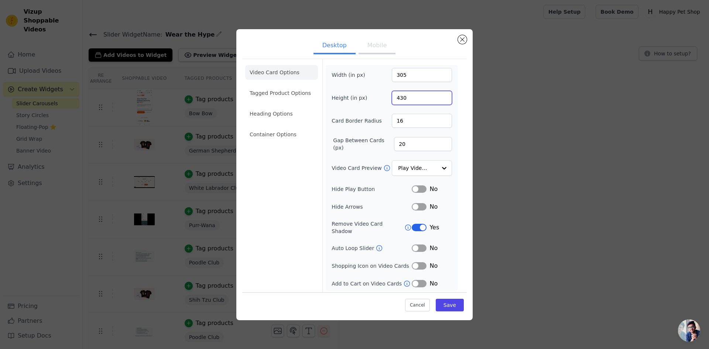
click at [404, 102] on input "430" at bounding box center [422, 98] width 60 height 14
click at [398, 100] on input "430" at bounding box center [422, 98] width 60 height 14
type input "500"
click at [456, 308] on button "Save" at bounding box center [450, 305] width 28 height 13
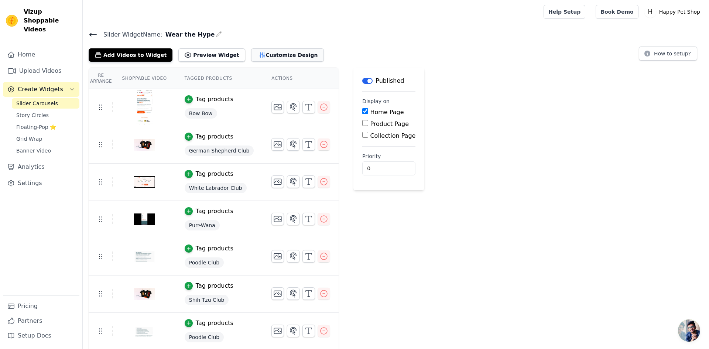
click at [283, 57] on button "Customize Design" at bounding box center [287, 54] width 73 height 13
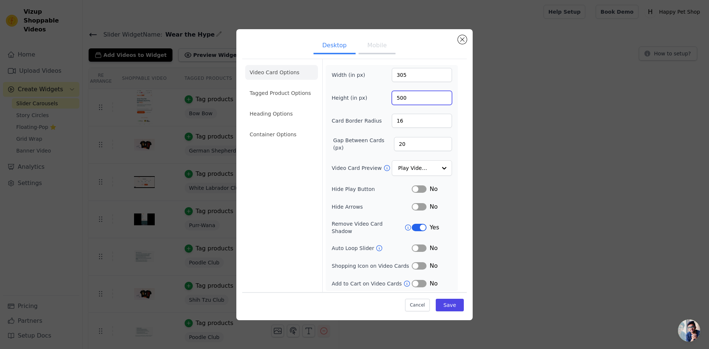
click at [402, 101] on input "500" at bounding box center [422, 98] width 60 height 14
click at [400, 101] on input "500" at bounding box center [422, 98] width 60 height 14
click at [468, 105] on div "Desktop Mobile Video Card Options Tagged Product Options Heading Options Contai…" at bounding box center [354, 174] width 236 height 291
click at [484, 119] on div "Desktop Mobile Video Card Options Tagged Product Options Heading Options Contai…" at bounding box center [355, 174] width 686 height 315
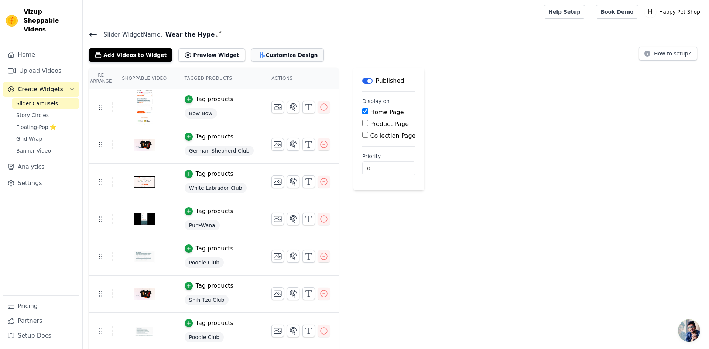
click at [262, 53] on button "Customize Design" at bounding box center [287, 54] width 73 height 13
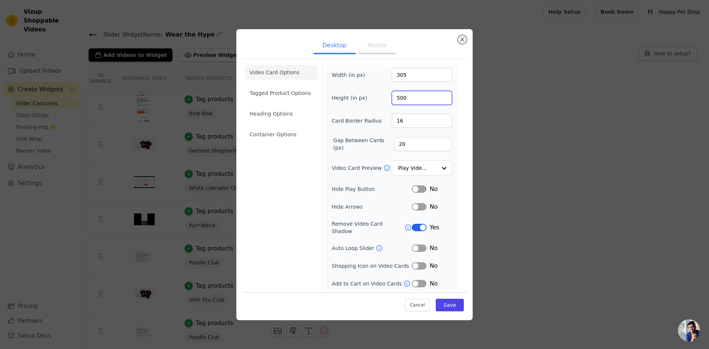
click at [569, 97] on div "Desktop Mobile Video Card Options Tagged Product Options Heading Options Contai…" at bounding box center [355, 174] width 686 height 315
